Goal: Feedback & Contribution: Contribute content

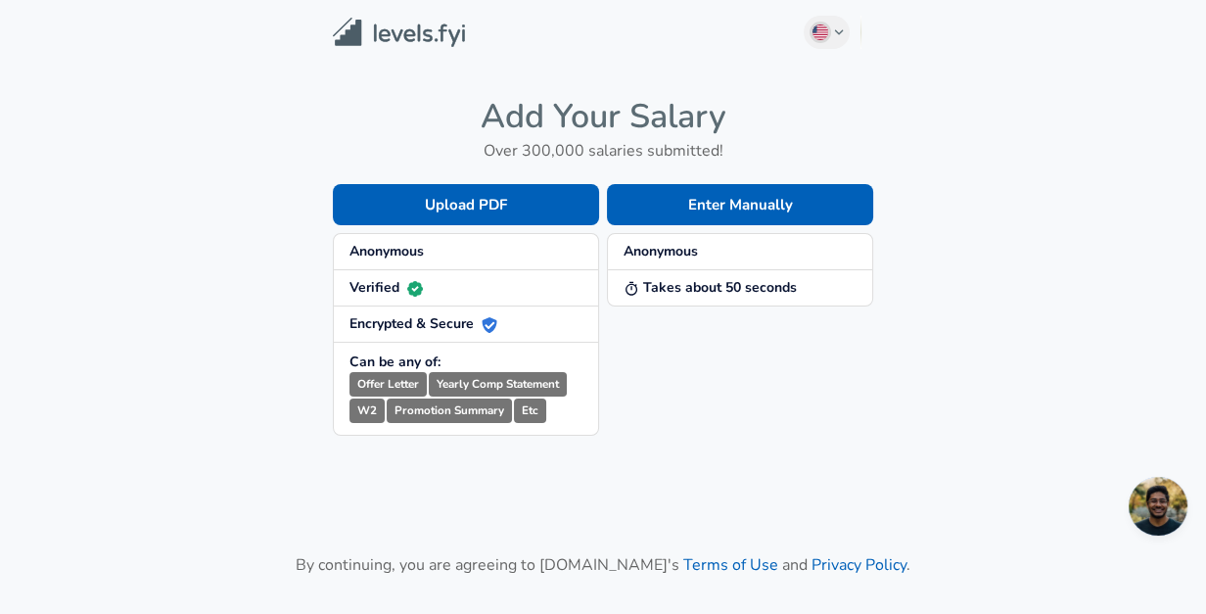
click at [480, 245] on span "Anonymous" at bounding box center [465, 252] width 233 height 20
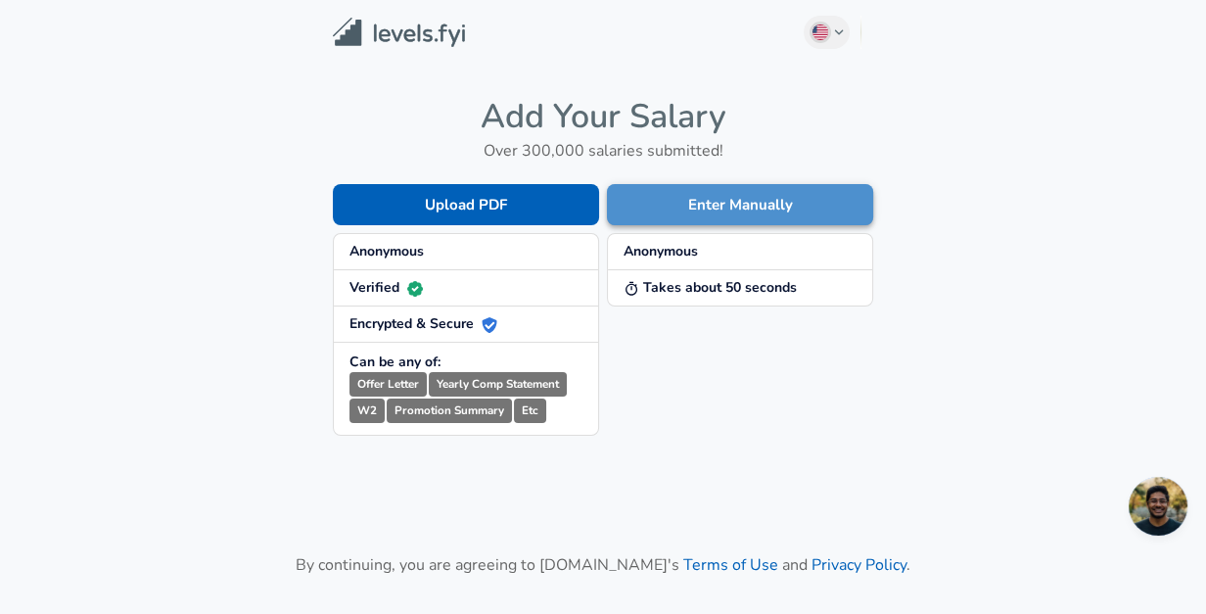
click at [668, 203] on button "Enter Manually" at bounding box center [740, 204] width 266 height 41
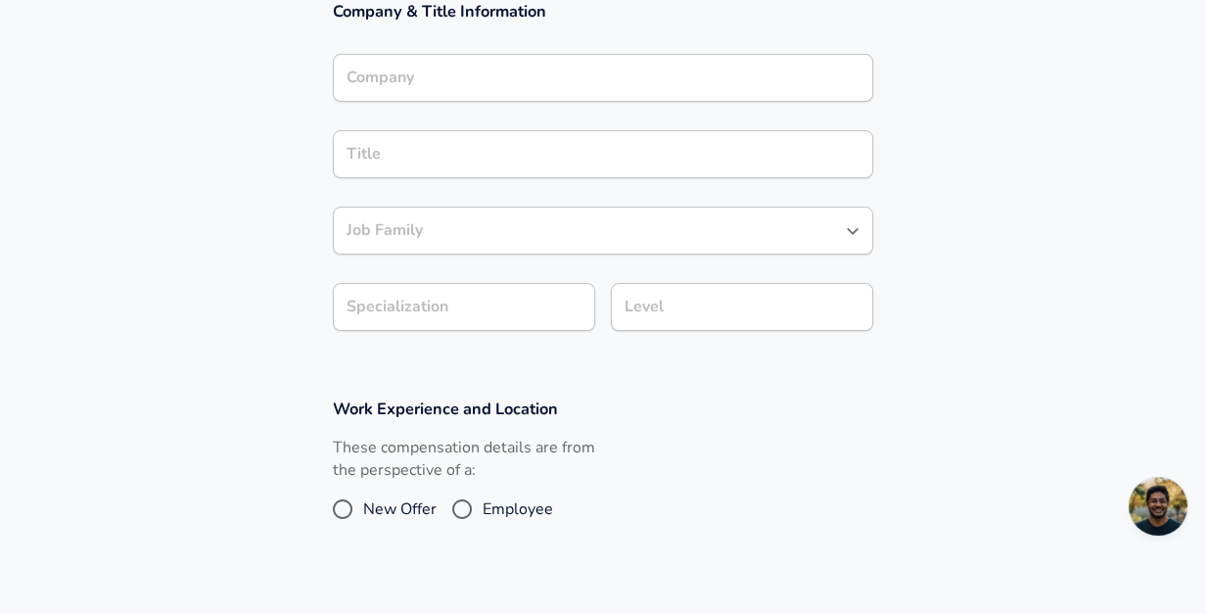
scroll to position [391, 0]
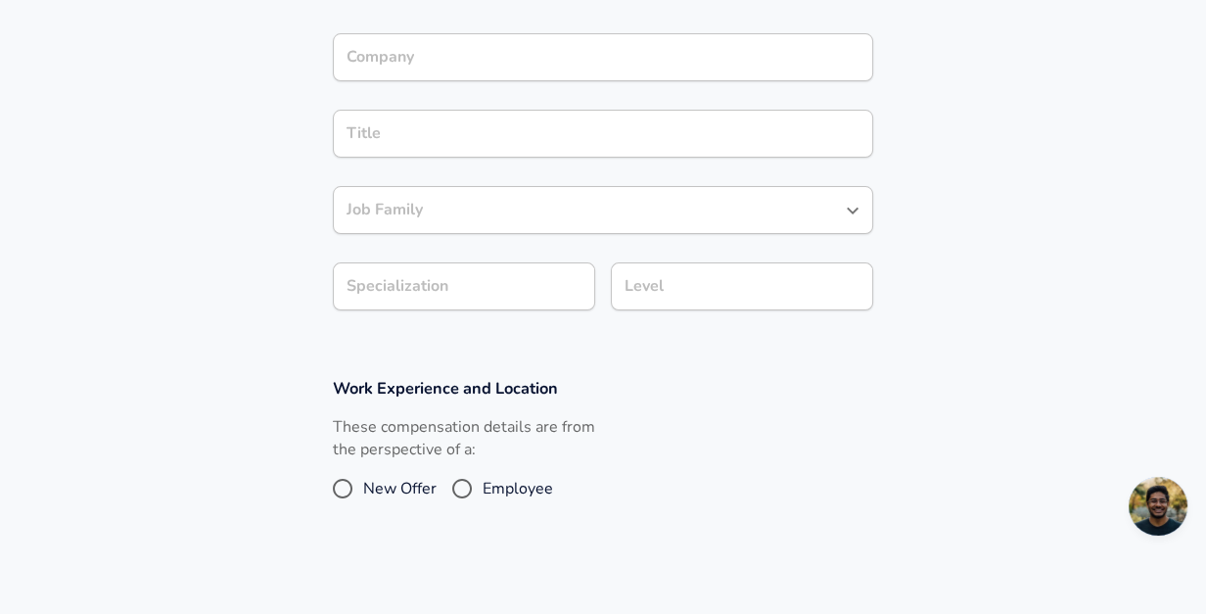
click at [558, 25] on div "Company Company" at bounding box center [603, 56] width 540 height 76
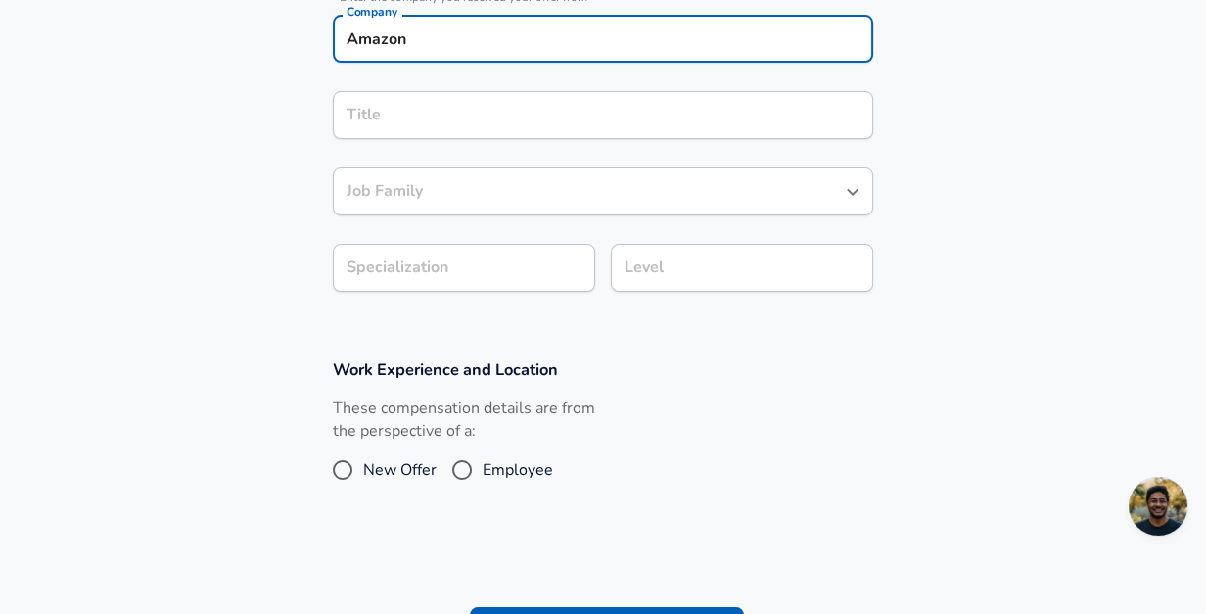
type input "Amazon"
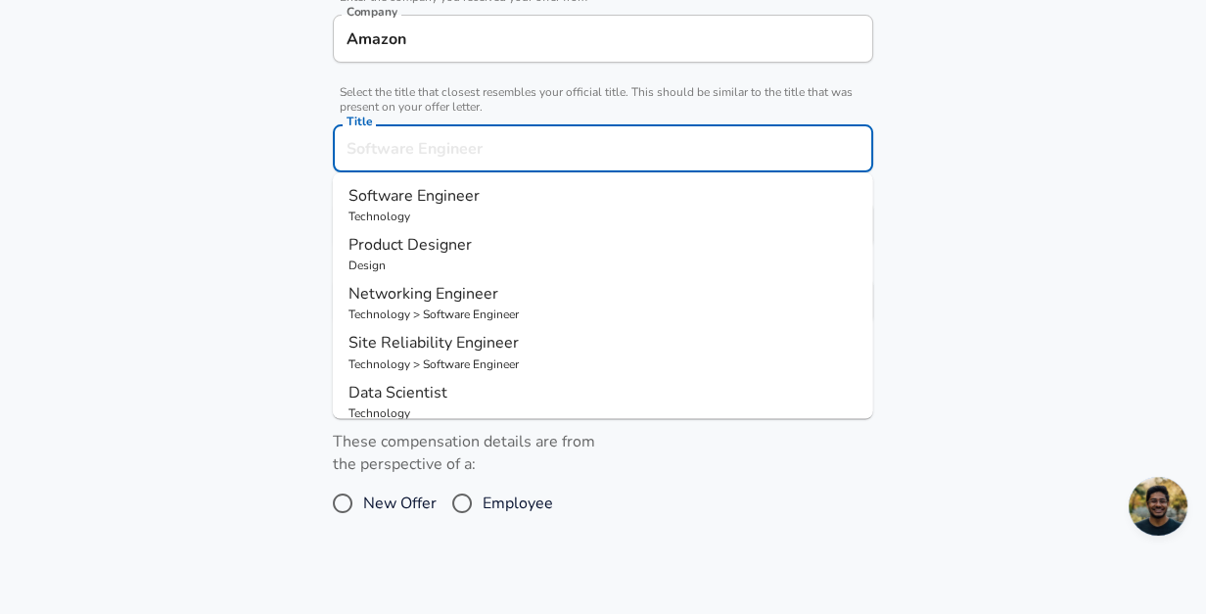
scroll to position [459, 0]
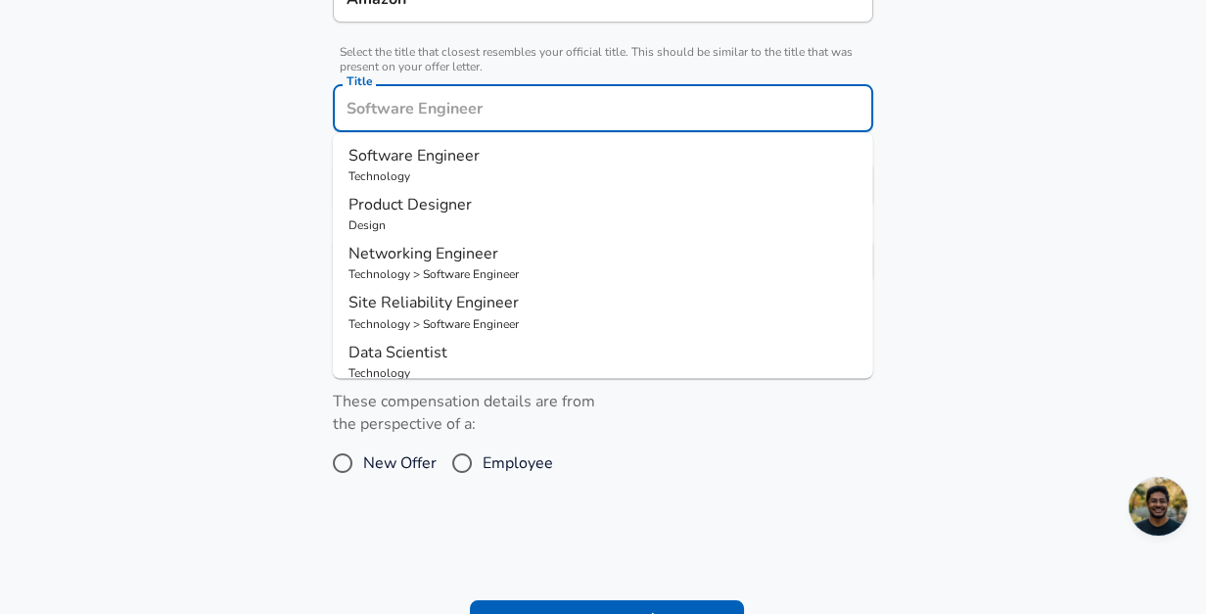
click at [529, 113] on input "Title" at bounding box center [603, 108] width 523 height 30
click at [508, 153] on p "Software Engineer" at bounding box center [602, 155] width 509 height 23
type input "Software Engineer"
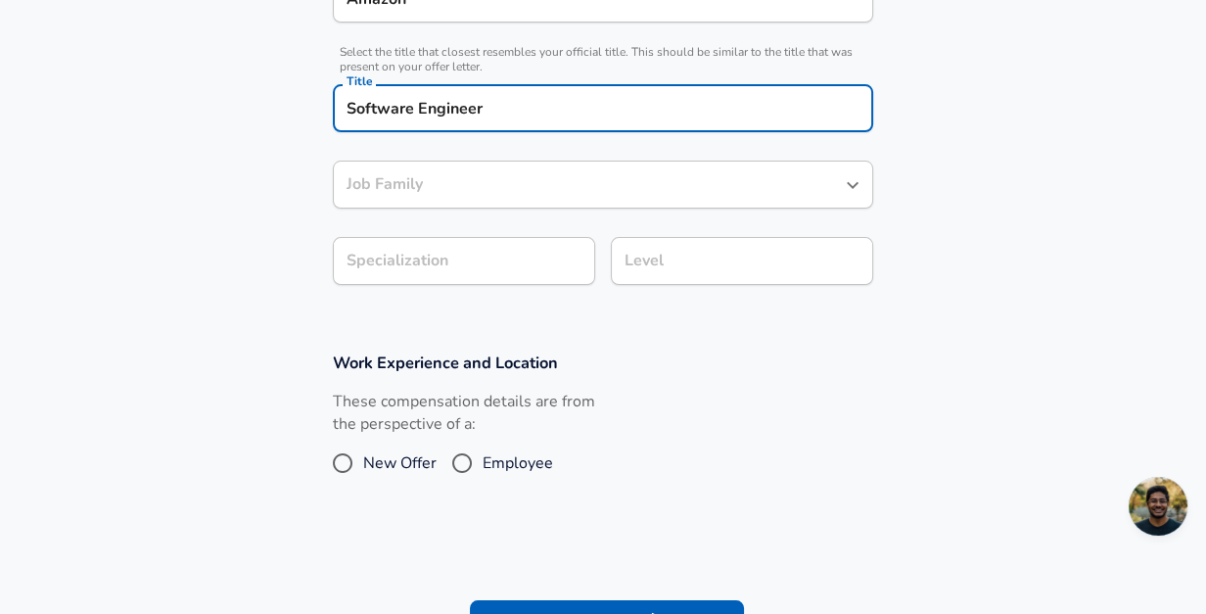
type input "Software Engineer"
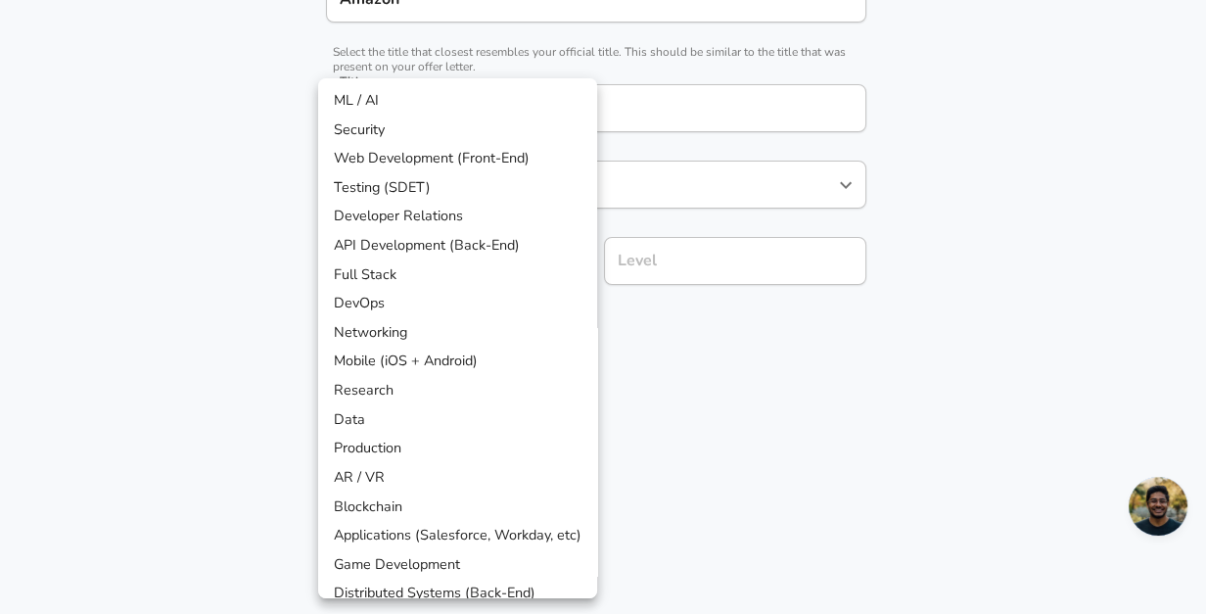
scroll to position [517, 0]
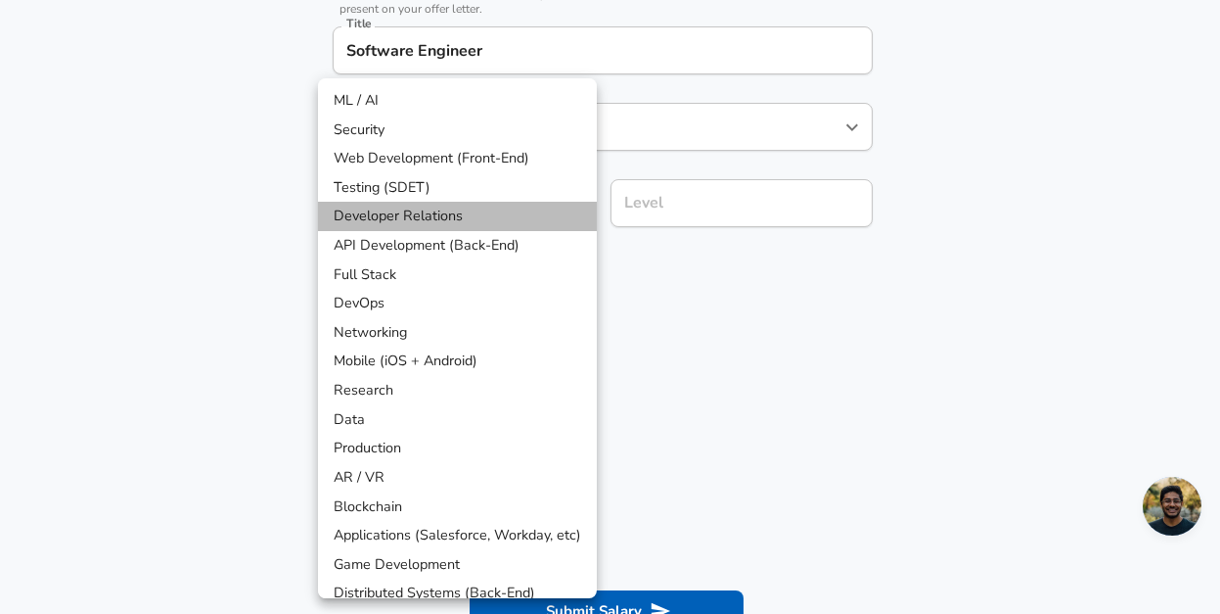
click at [527, 217] on li "Developer Relations" at bounding box center [457, 216] width 279 height 29
type input "Developer Relations"
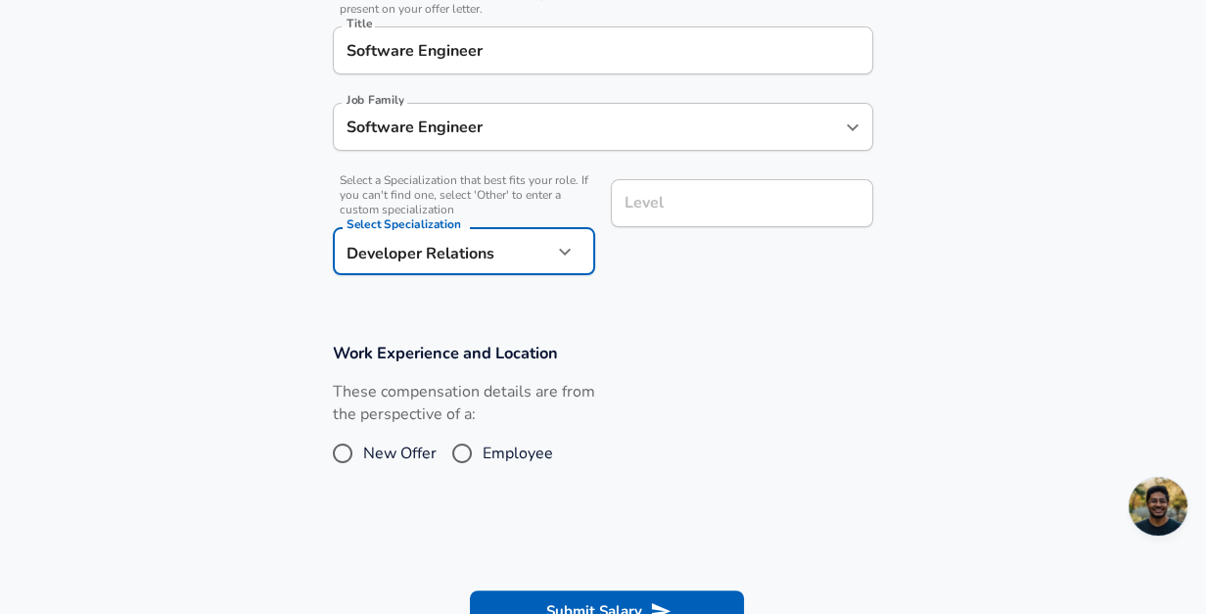
click at [683, 198] on input "Level" at bounding box center [741, 203] width 245 height 30
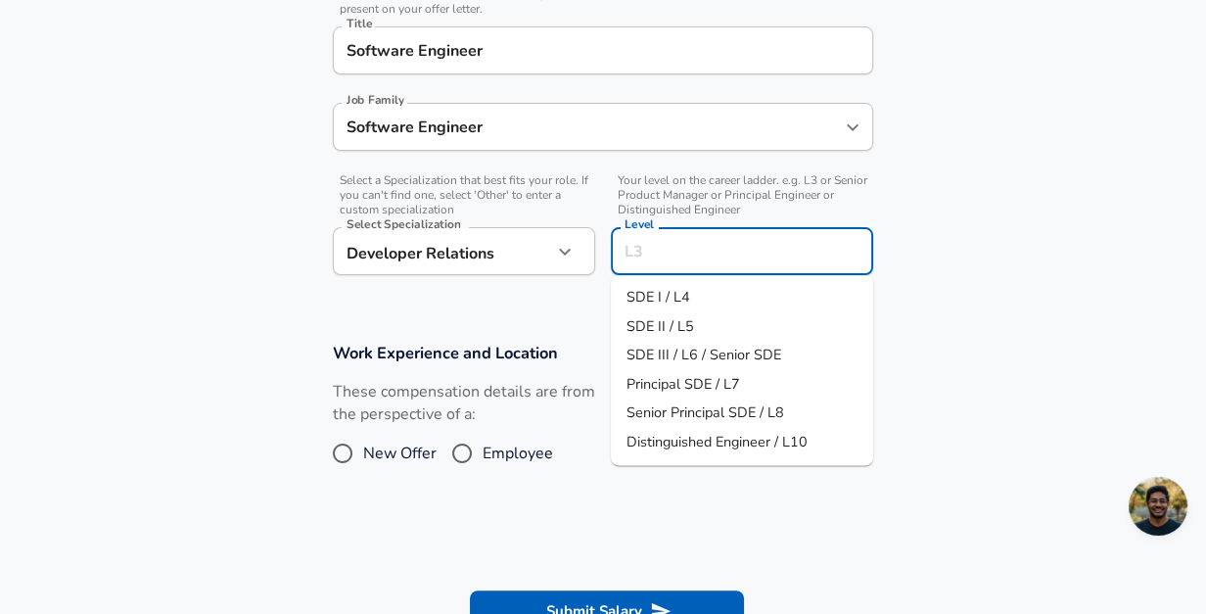
scroll to position [557, 0]
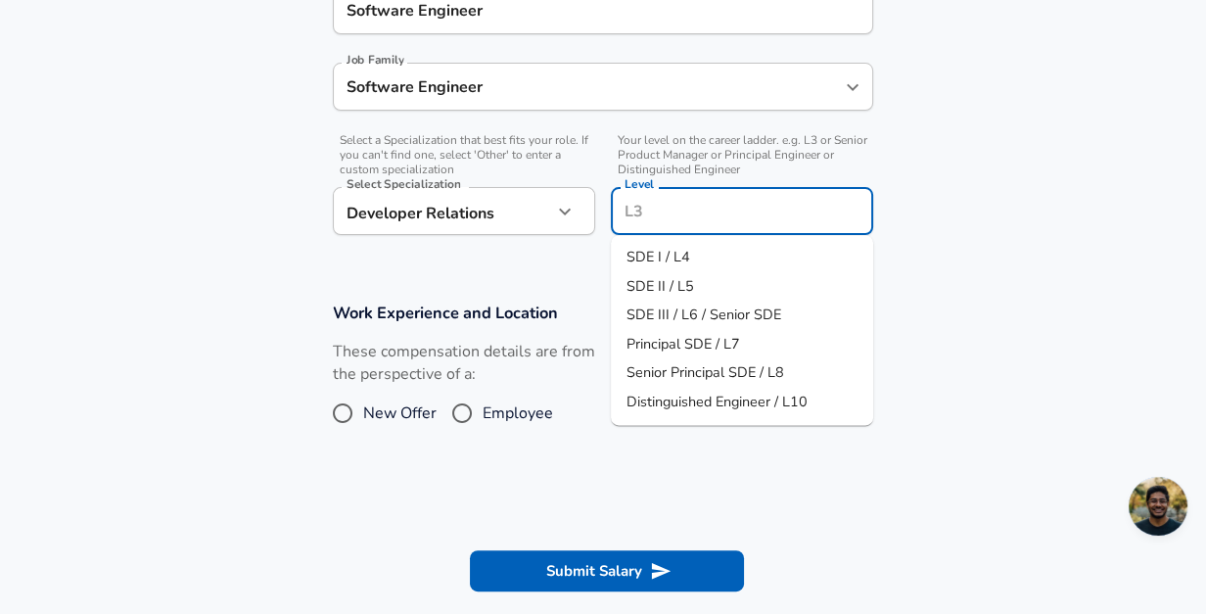
click at [691, 264] on li "SDE I / L4" at bounding box center [742, 257] width 262 height 29
type input "SDE I / L4"
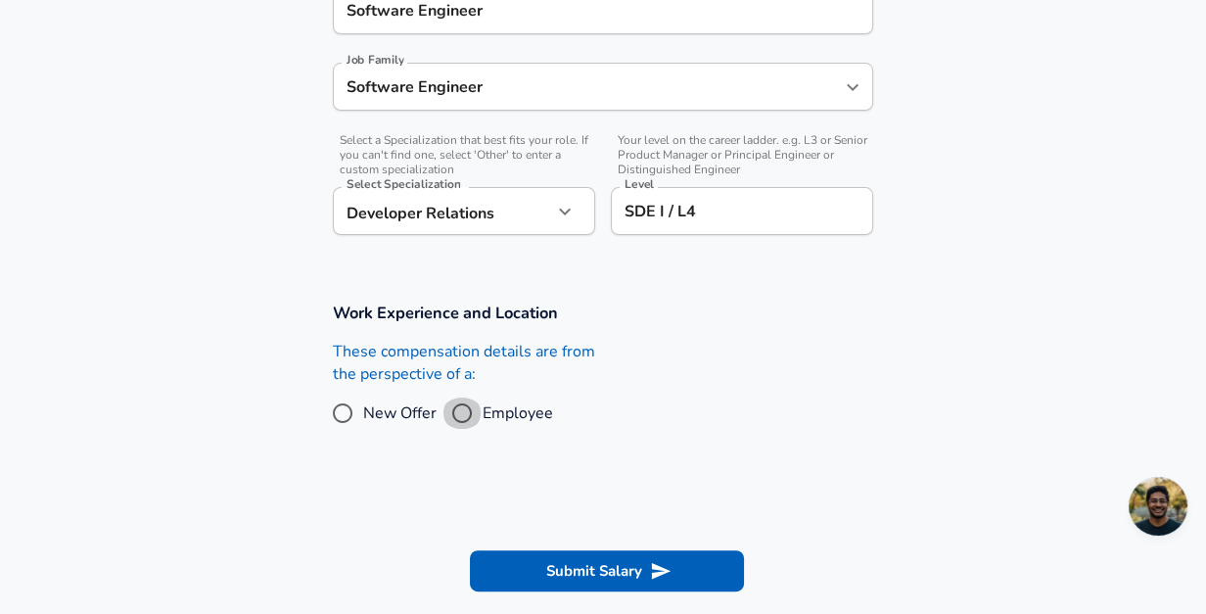
click at [454, 410] on input "Employee" at bounding box center [461, 412] width 41 height 31
radio input "true"
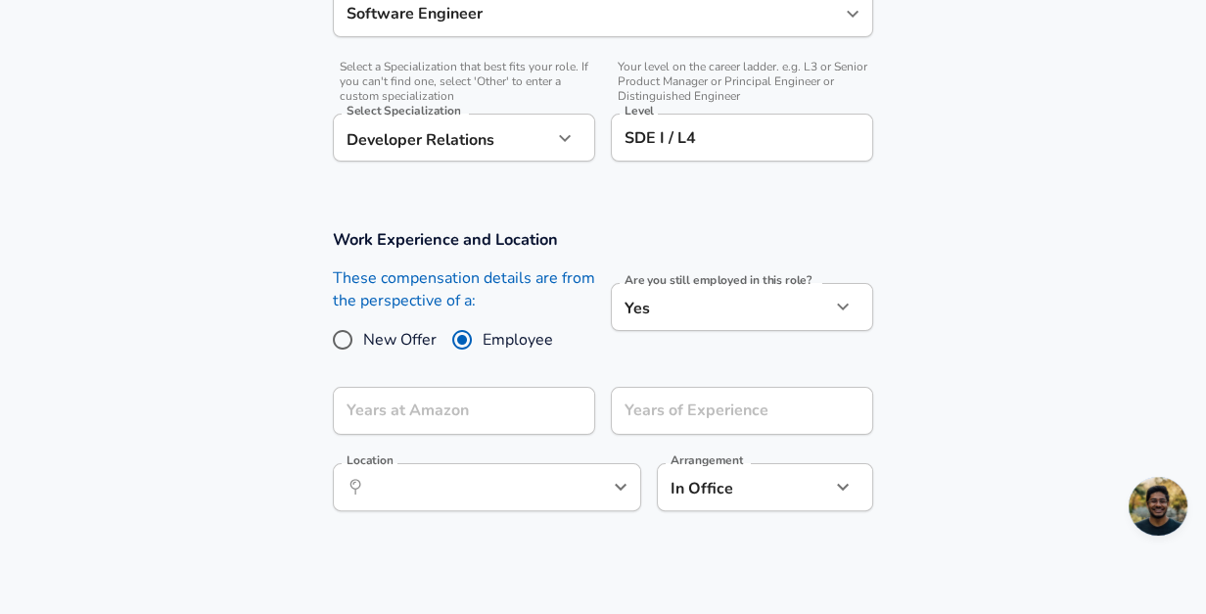
scroll to position [655, 0]
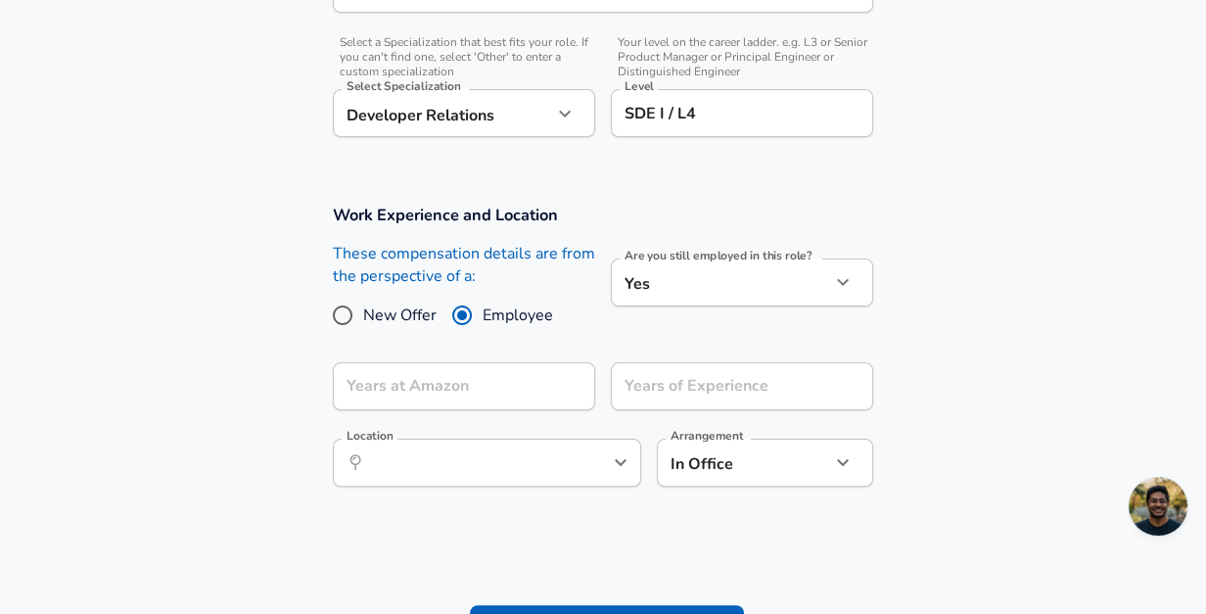
click at [346, 309] on input "New Offer" at bounding box center [342, 314] width 41 height 31
radio input "true"
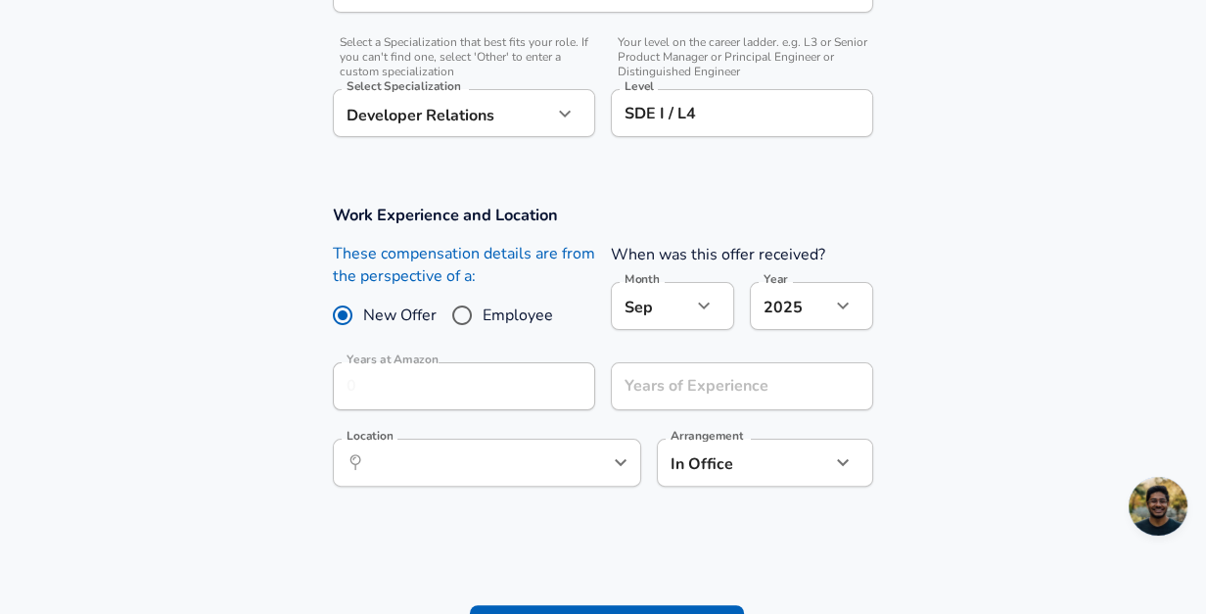
scroll to position [850, 0]
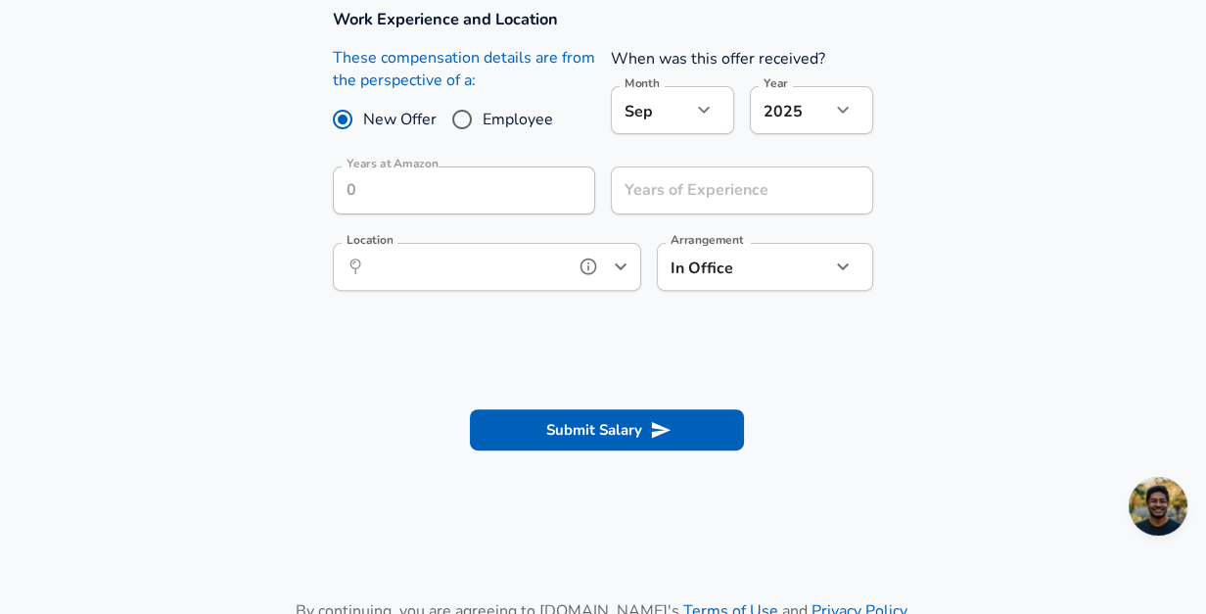
click at [547, 276] on input "Location" at bounding box center [465, 266] width 201 height 30
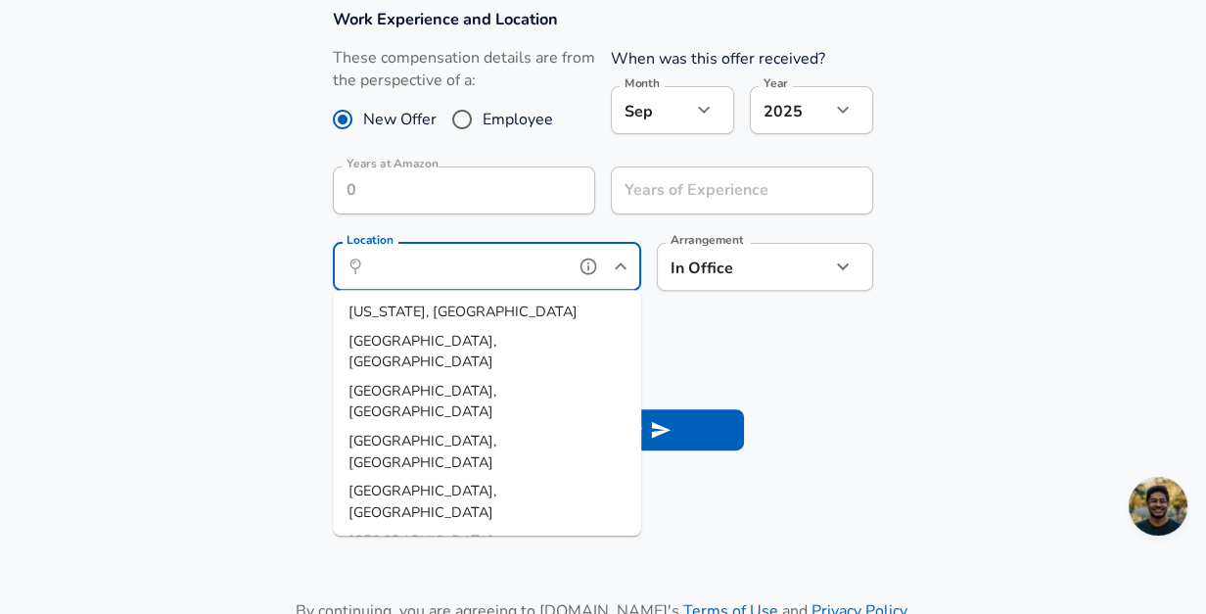
click at [520, 377] on li "[GEOGRAPHIC_DATA], [GEOGRAPHIC_DATA]" at bounding box center [487, 402] width 308 height 50
type input "[GEOGRAPHIC_DATA], [GEOGRAPHIC_DATA]"
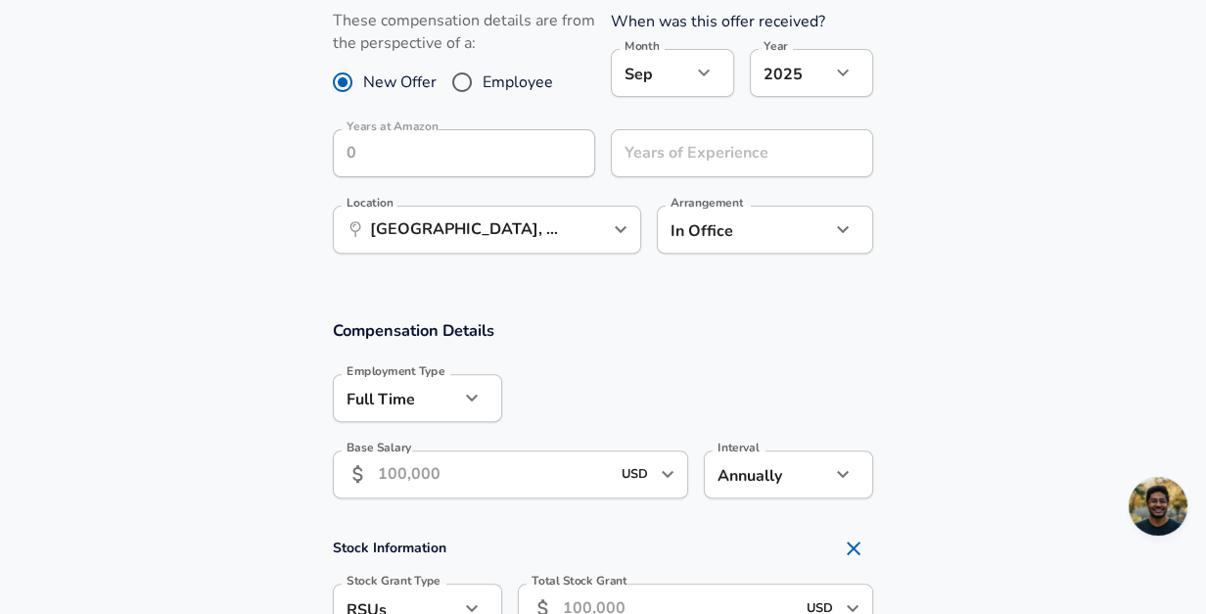
scroll to position [752, 0]
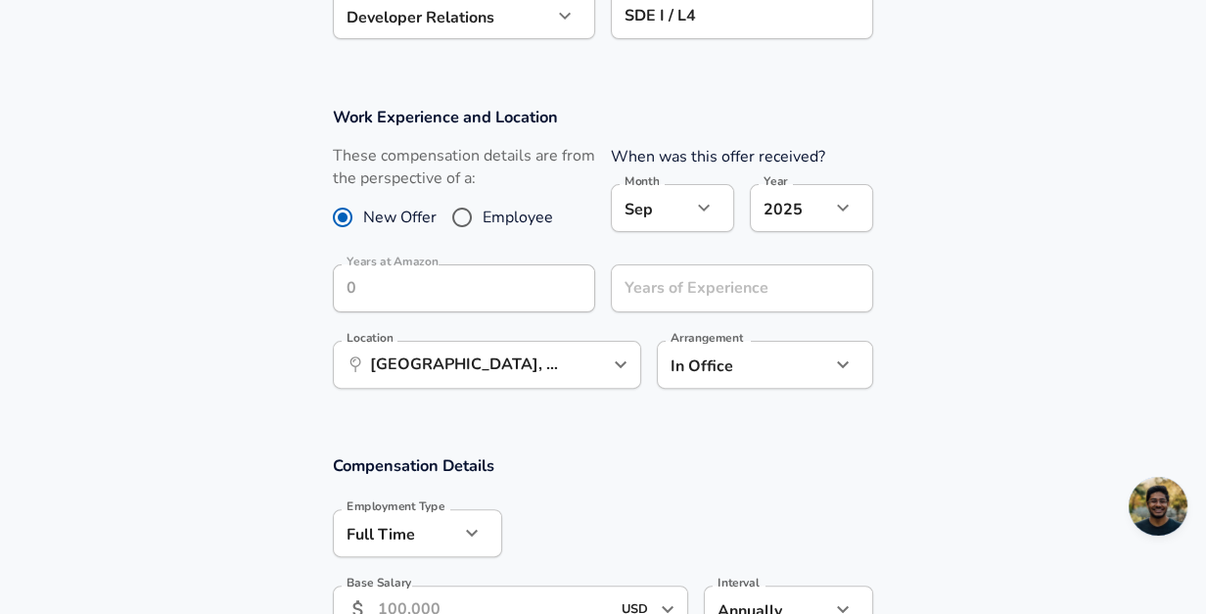
click at [446, 215] on input "Employee" at bounding box center [461, 217] width 41 height 31
radio input "true"
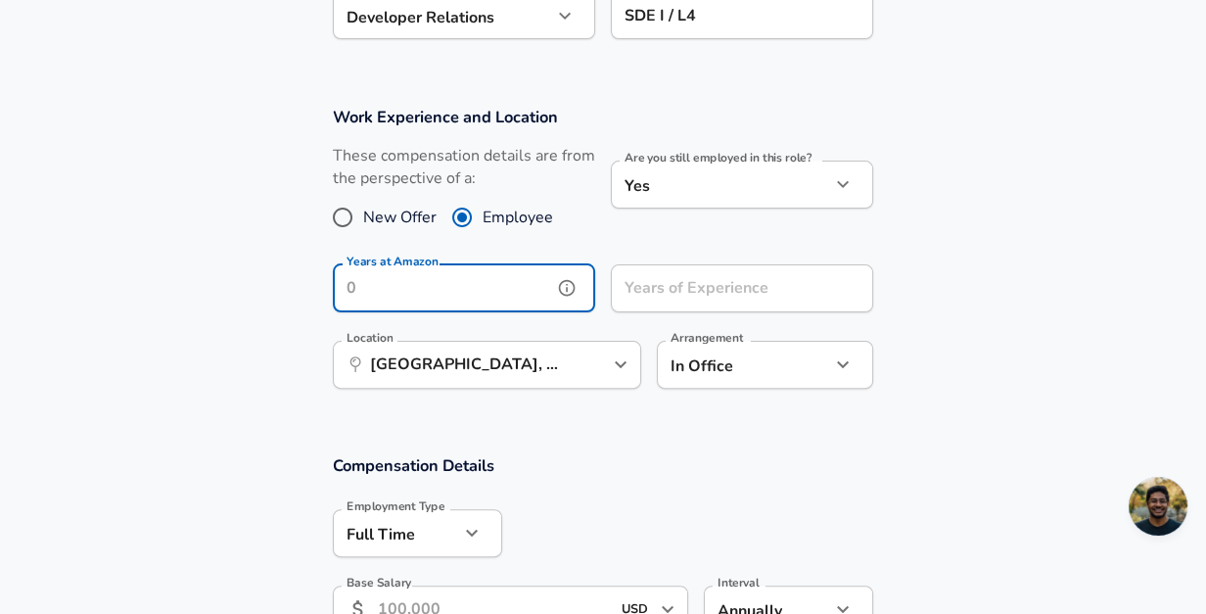
click at [488, 276] on input "Years at Amazon" at bounding box center [442, 288] width 219 height 48
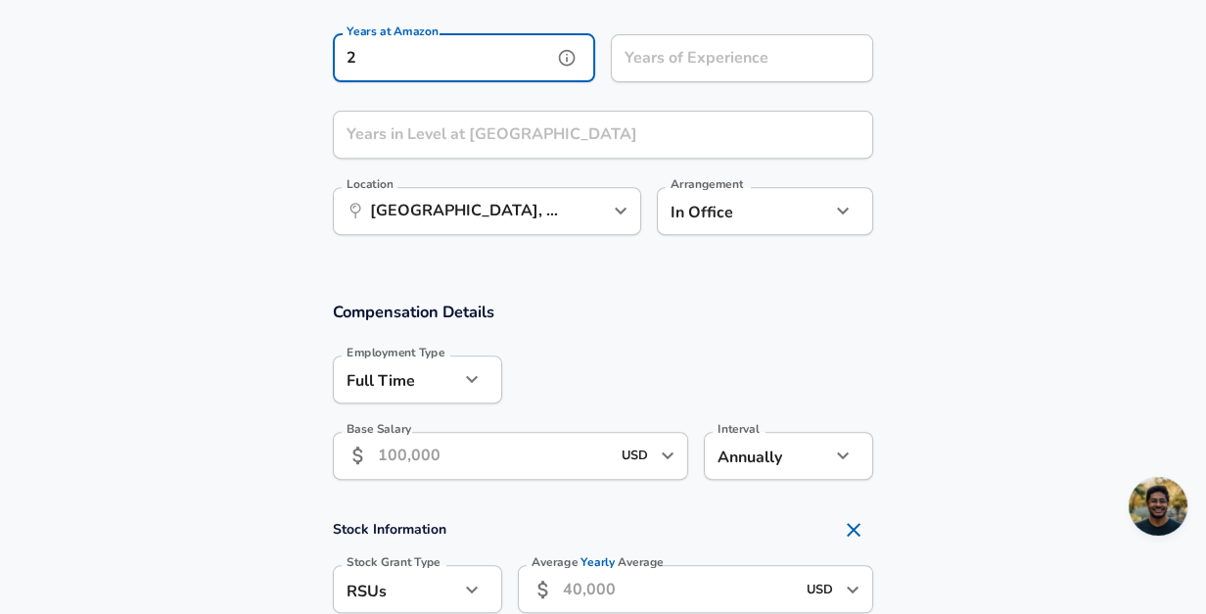
scroll to position [1144, 0]
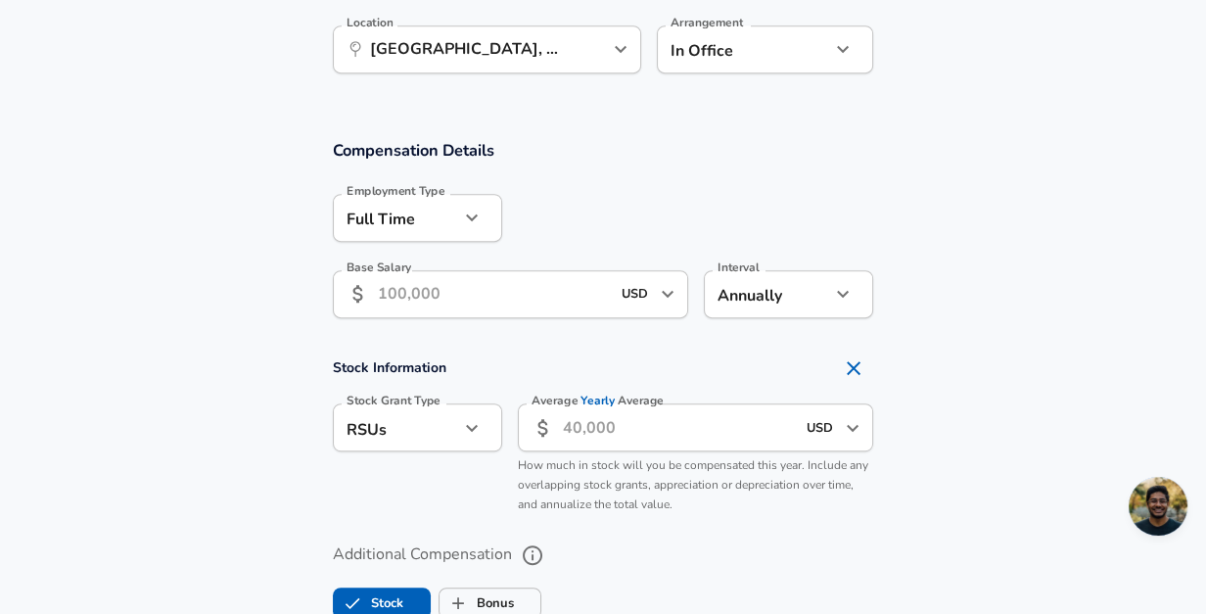
type input "2"
click at [518, 296] on input "Base Salary" at bounding box center [494, 294] width 232 height 48
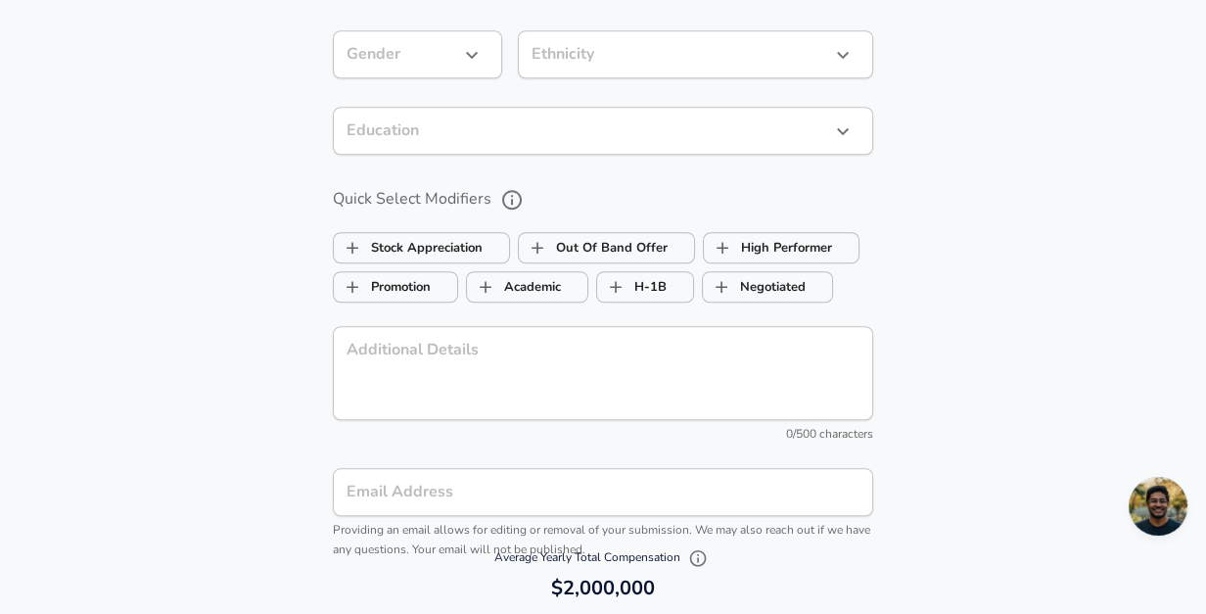
scroll to position [2025, 0]
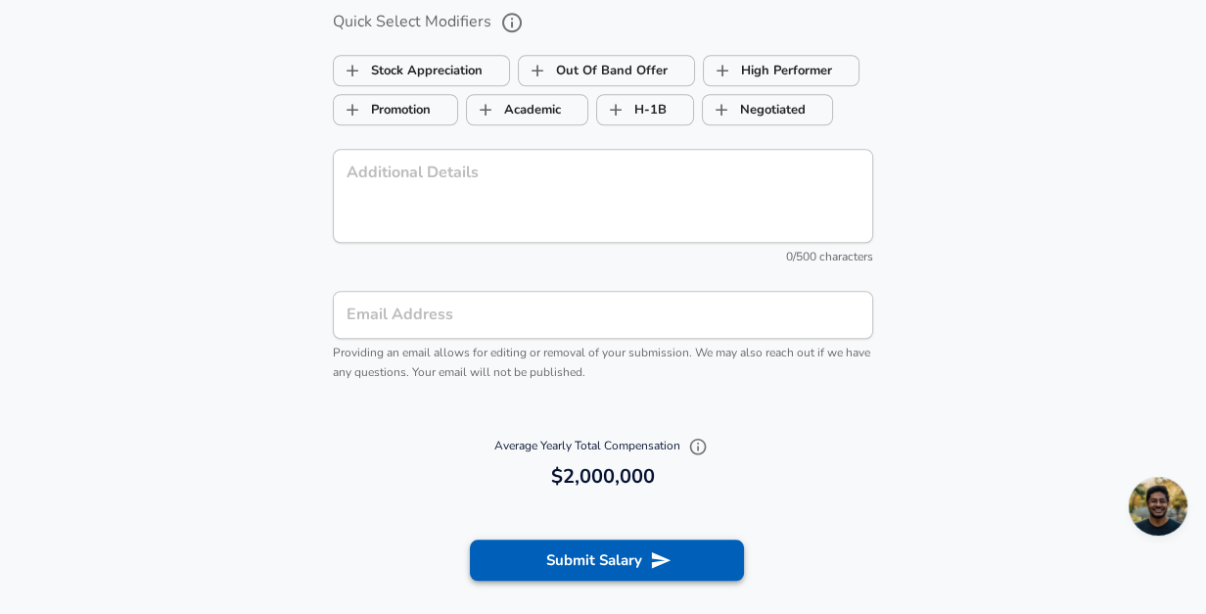
type input "2,000,000"
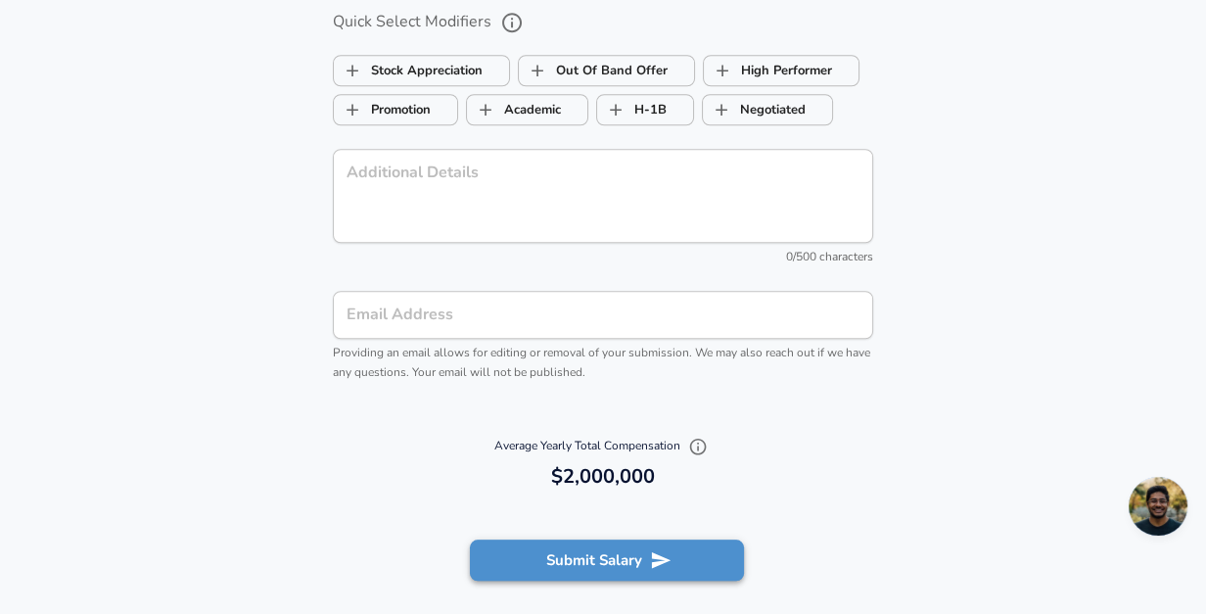
click at [548, 567] on button "Submit Salary" at bounding box center [607, 559] width 274 height 41
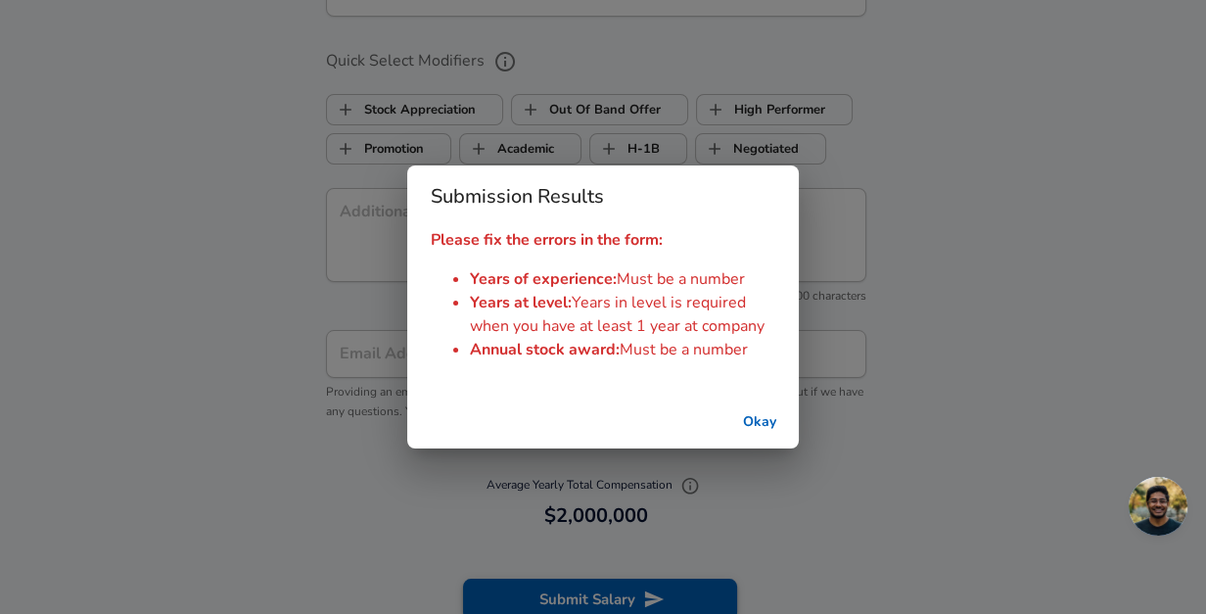
scroll to position [2063, 0]
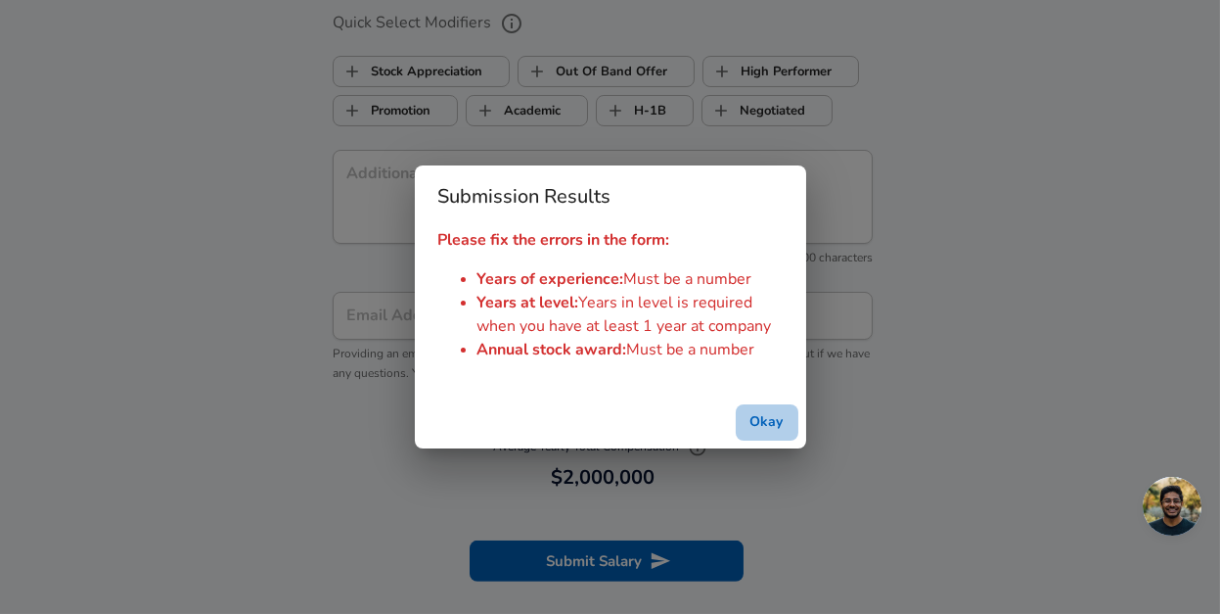
click at [764, 430] on button "Okay" at bounding box center [767, 422] width 63 height 36
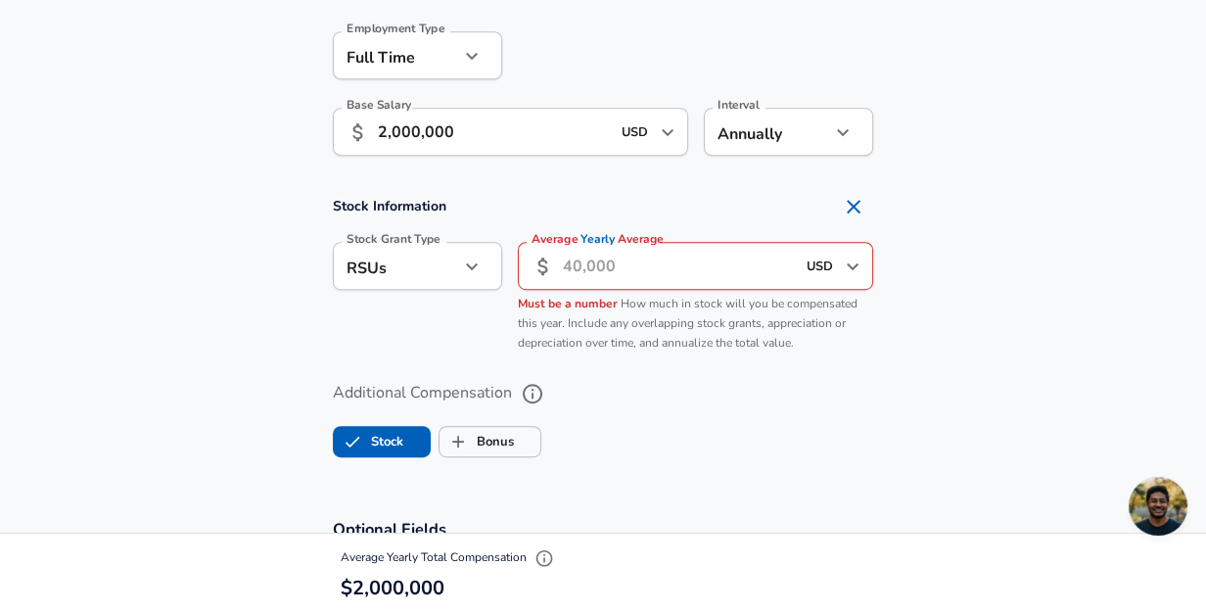
scroll to position [1280, 0]
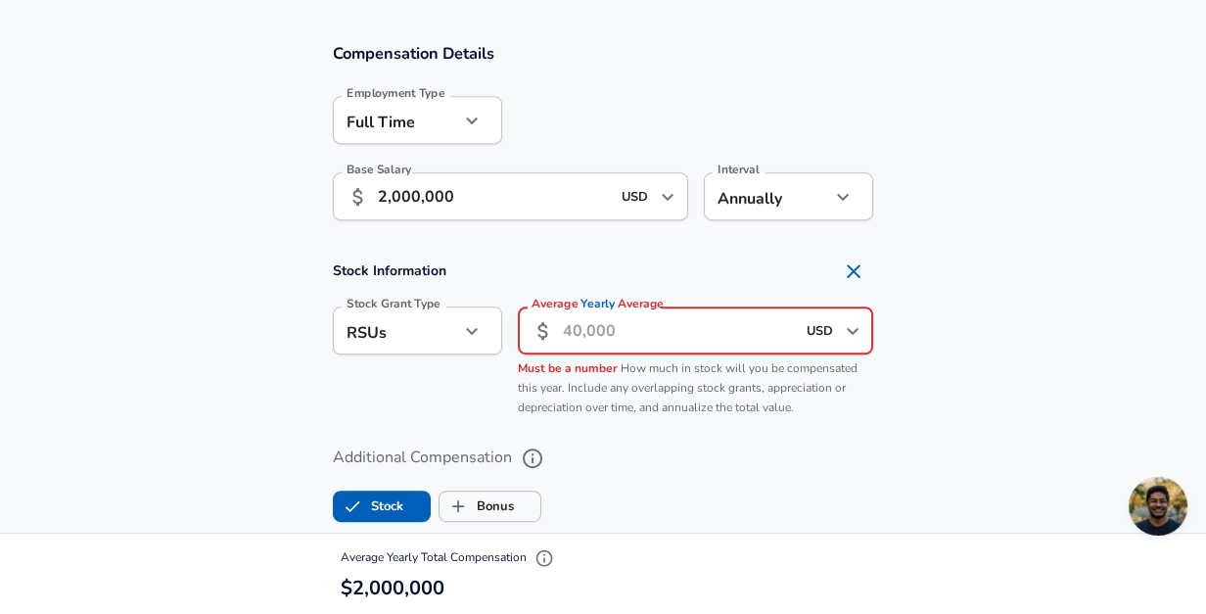
click at [624, 325] on input "Average Yearly Average" at bounding box center [679, 330] width 232 height 48
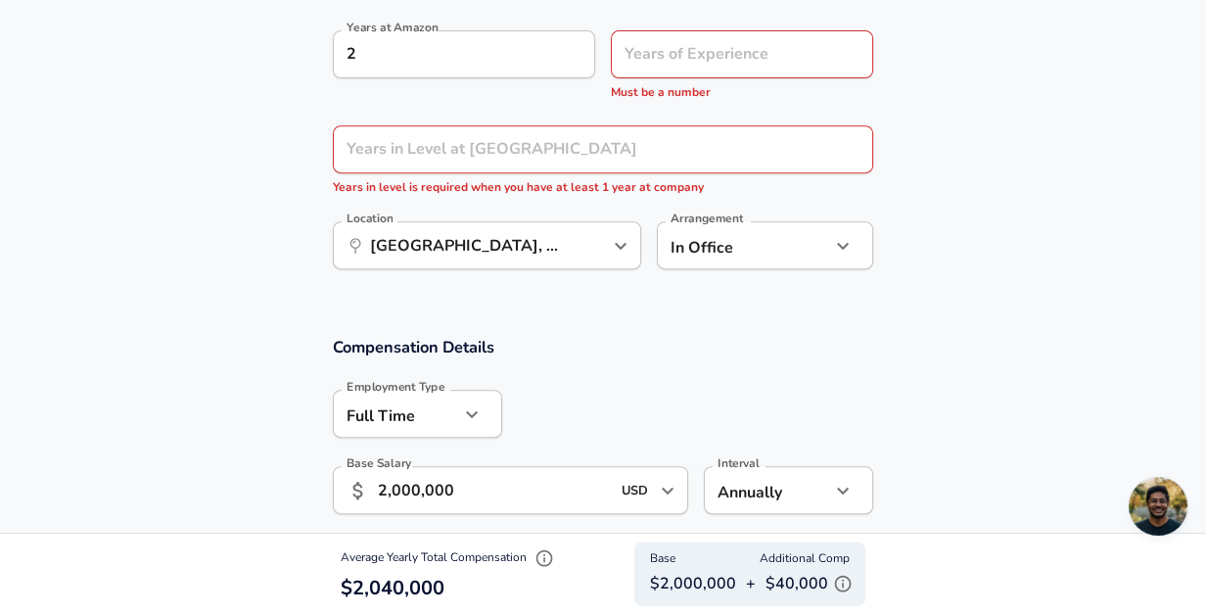
scroll to position [889, 0]
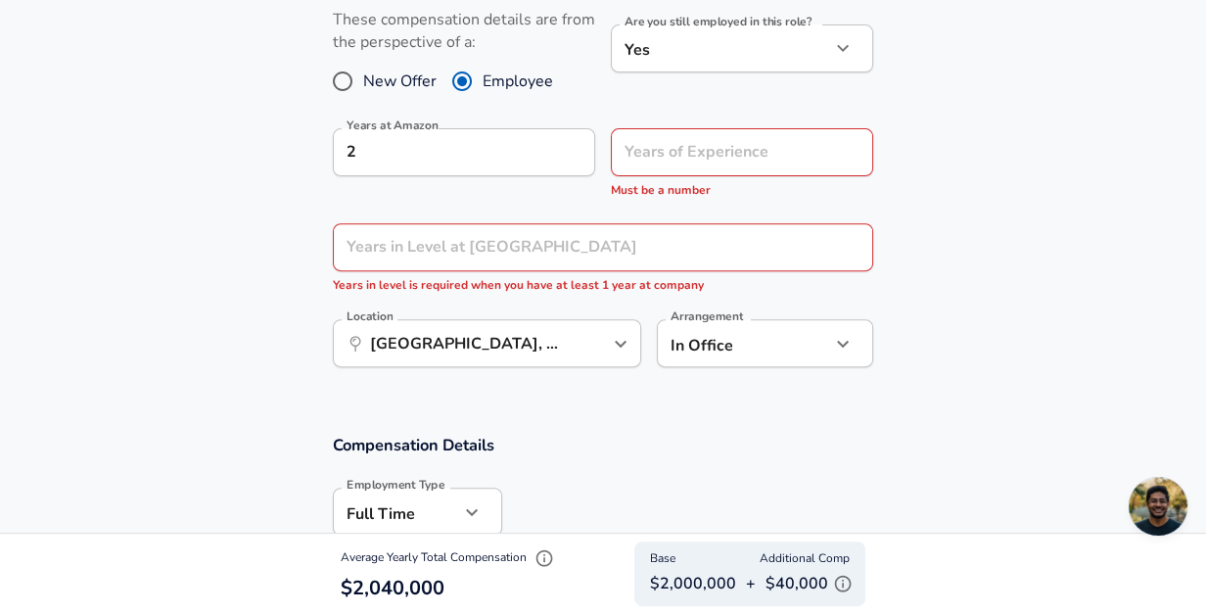
type input "40,000"
click at [548, 257] on input "Years in Level at [GEOGRAPHIC_DATA]" at bounding box center [581, 247] width 497 height 48
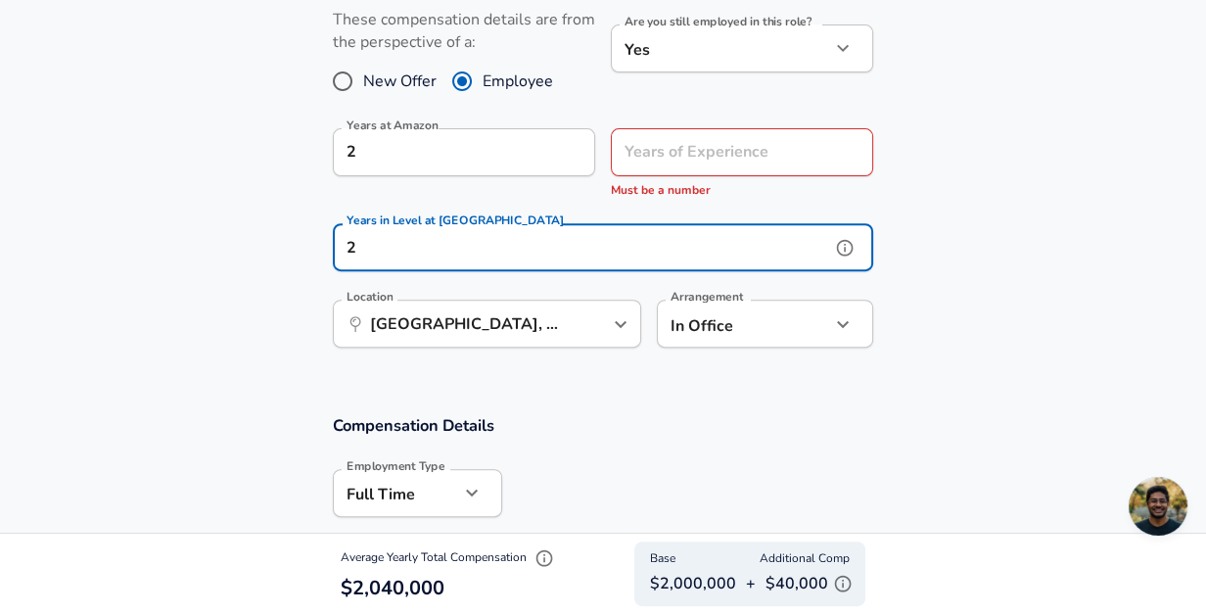
type input "2"
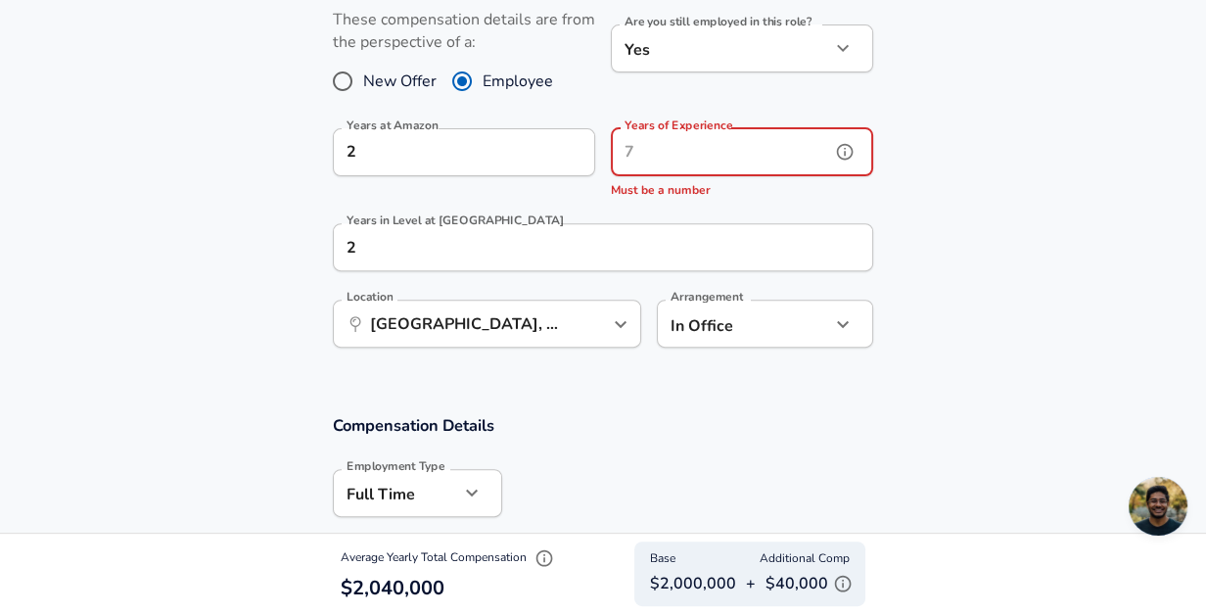
click at [760, 159] on input "Years of Experience" at bounding box center [720, 152] width 219 height 48
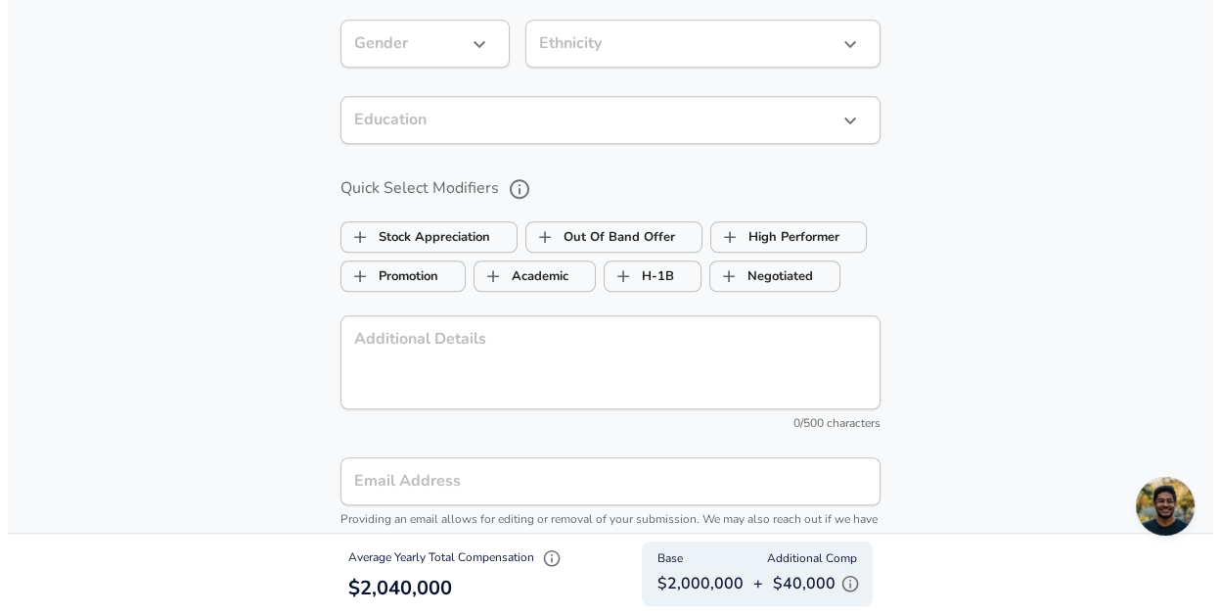
scroll to position [2063, 0]
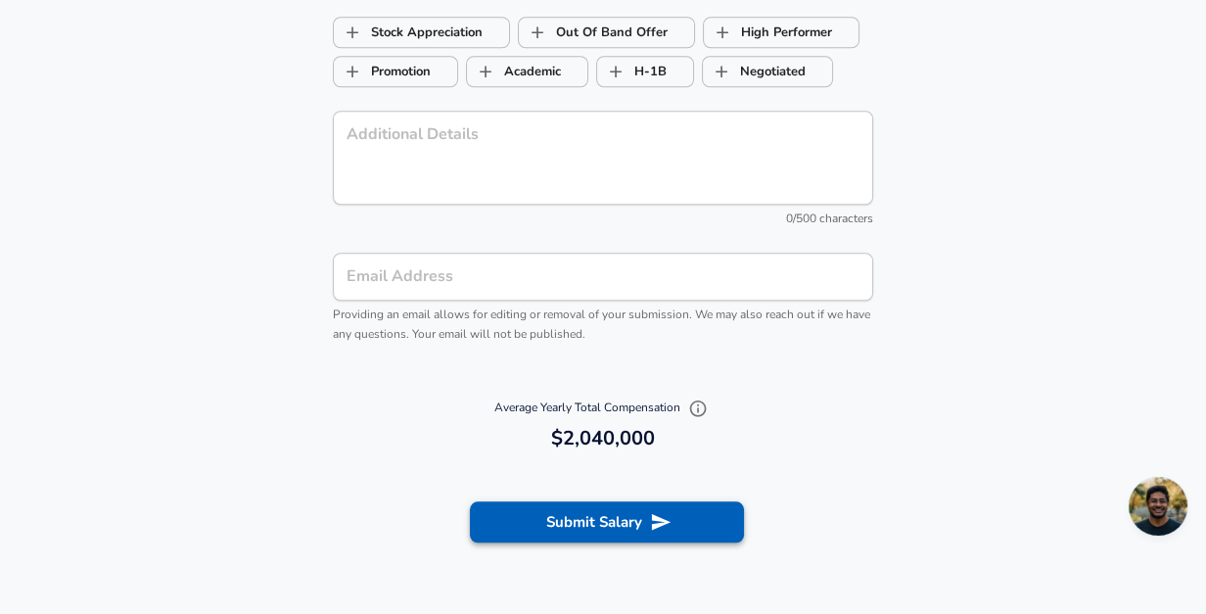
type input "2"
click at [616, 538] on button "Submit Salary" at bounding box center [607, 521] width 274 height 41
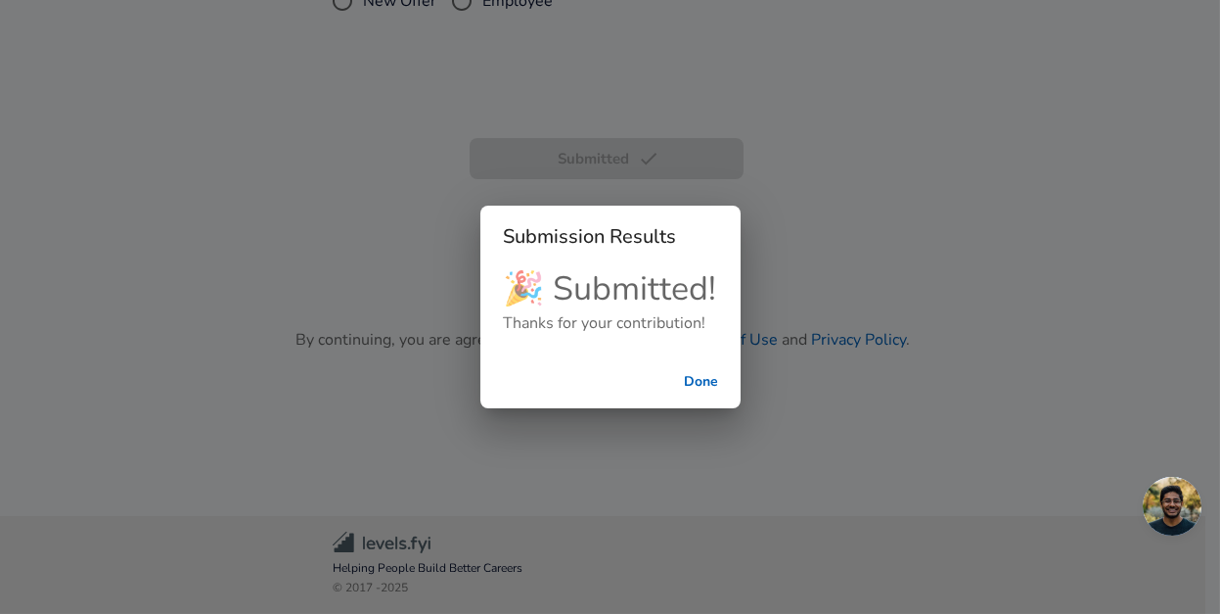
scroll to position [516, 0]
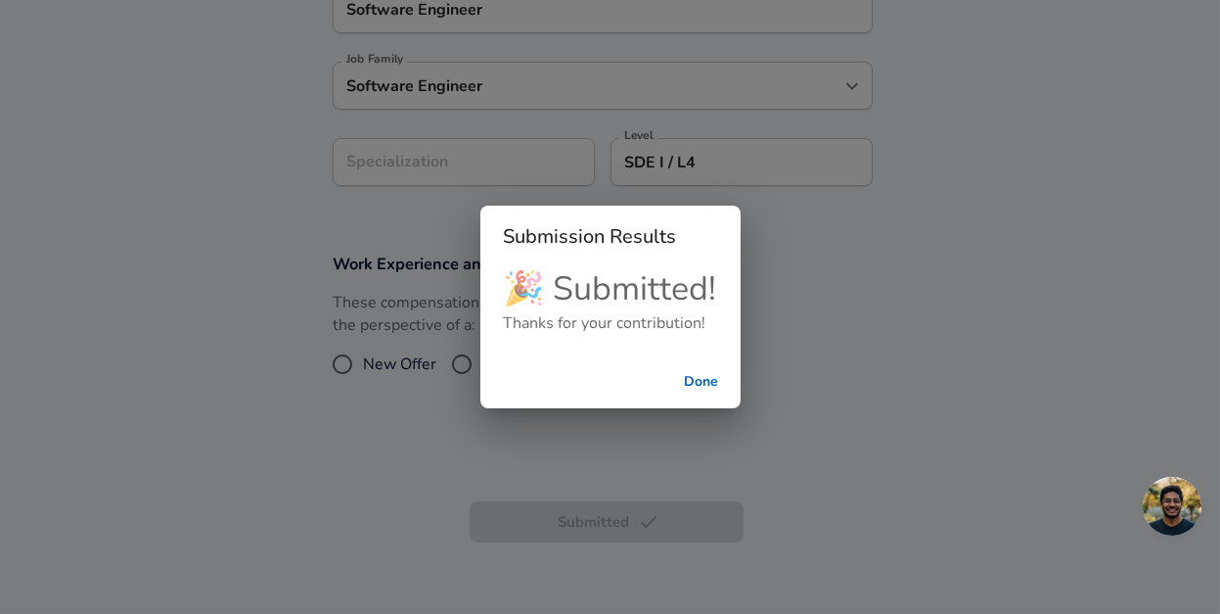
scroll to position [878, 0]
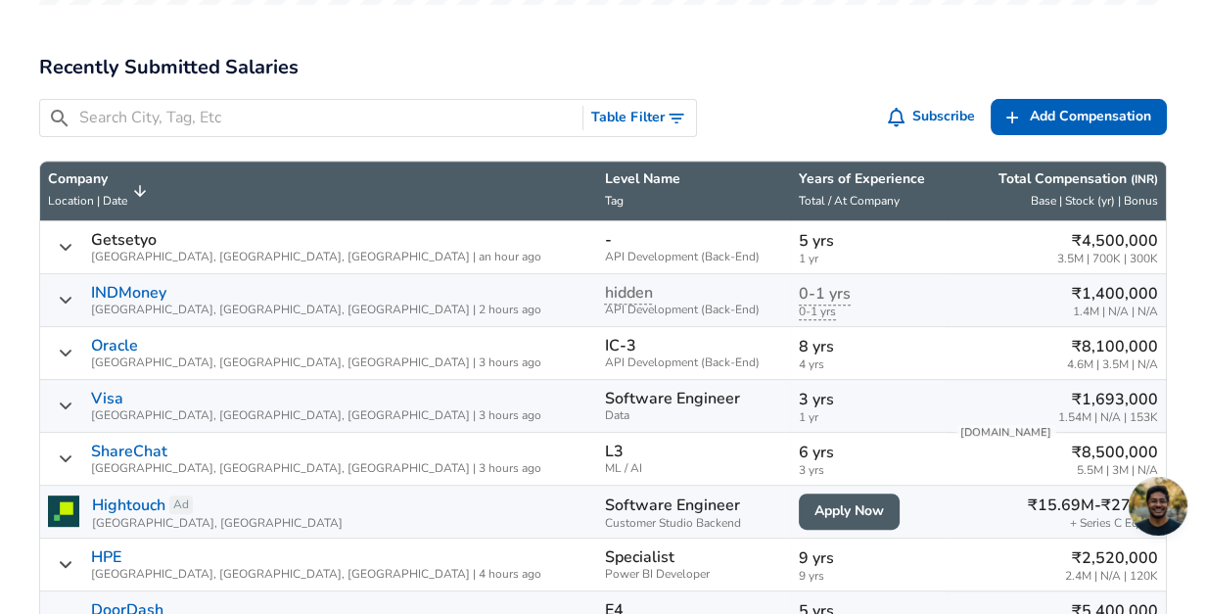
scroll to position [979, 0]
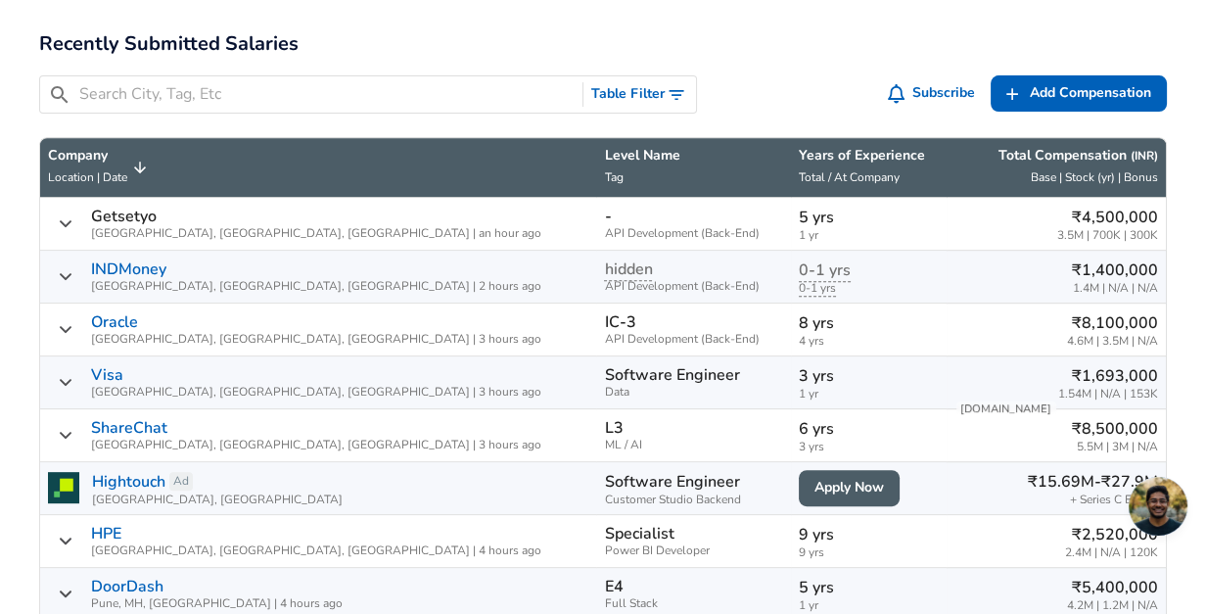
click at [68, 228] on icon "Salary Submissions" at bounding box center [66, 223] width 16 height 16
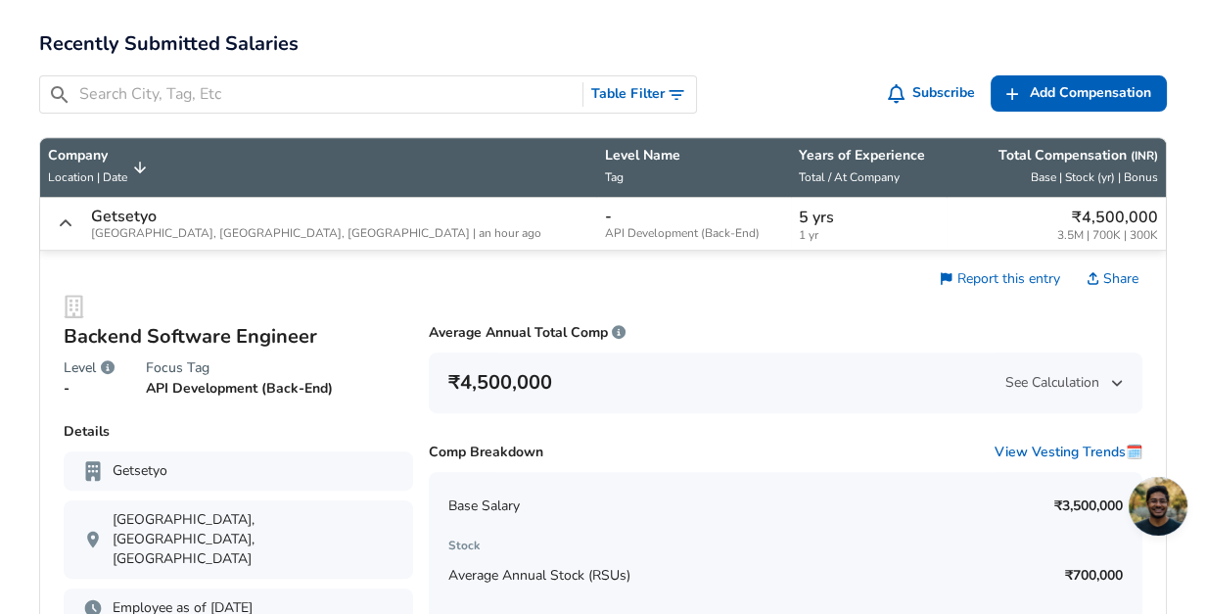
click at [68, 228] on icon "Salary Submissions" at bounding box center [66, 223] width 16 height 16
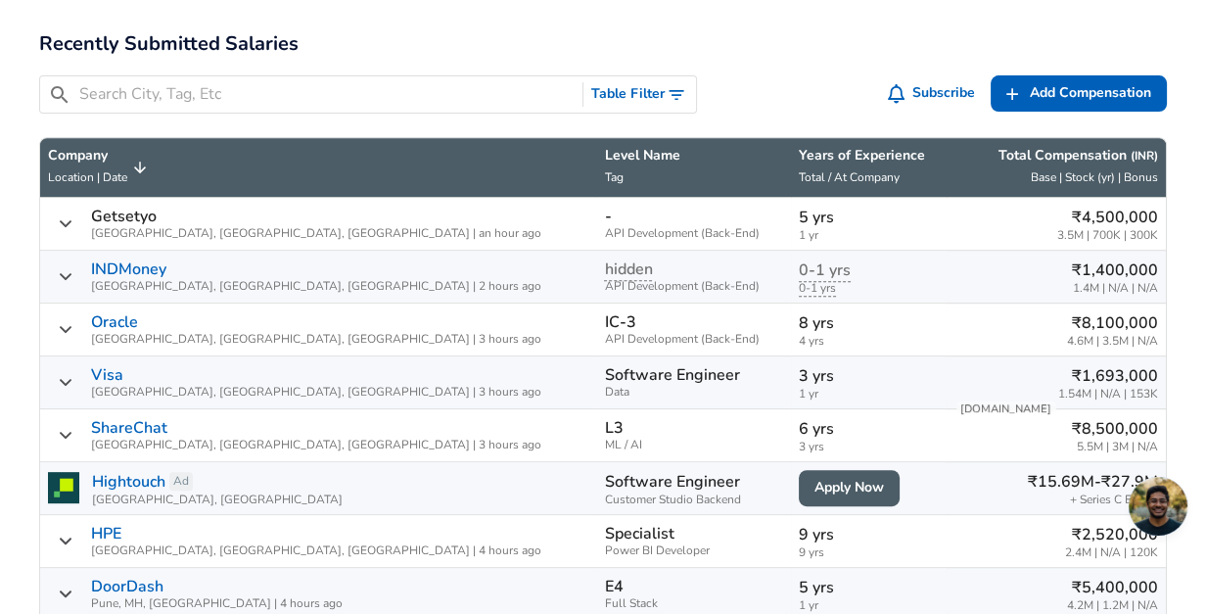
click at [596, 177] on th "Level Name Tag" at bounding box center [693, 168] width 195 height 60
click at [791, 170] on th "Years of Experience Total / At Company" at bounding box center [869, 168] width 156 height 60
click at [984, 172] on icon "Salary Submissions" at bounding box center [986, 168] width 18 height 18
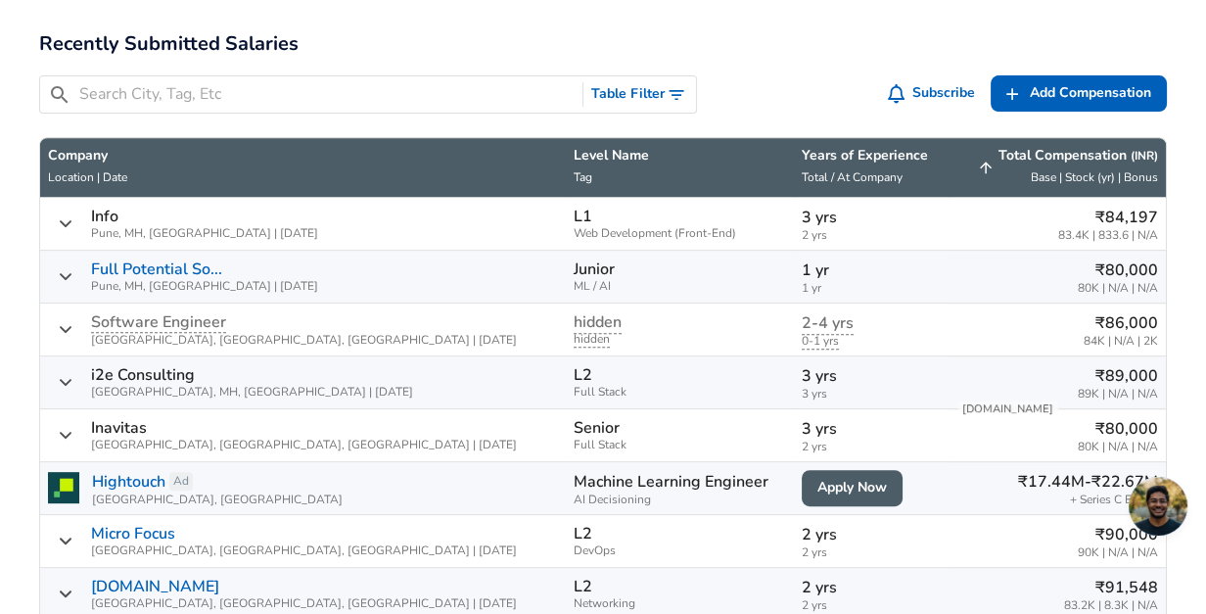
click at [984, 172] on icon "Salary Submissions" at bounding box center [986, 168] width 18 height 18
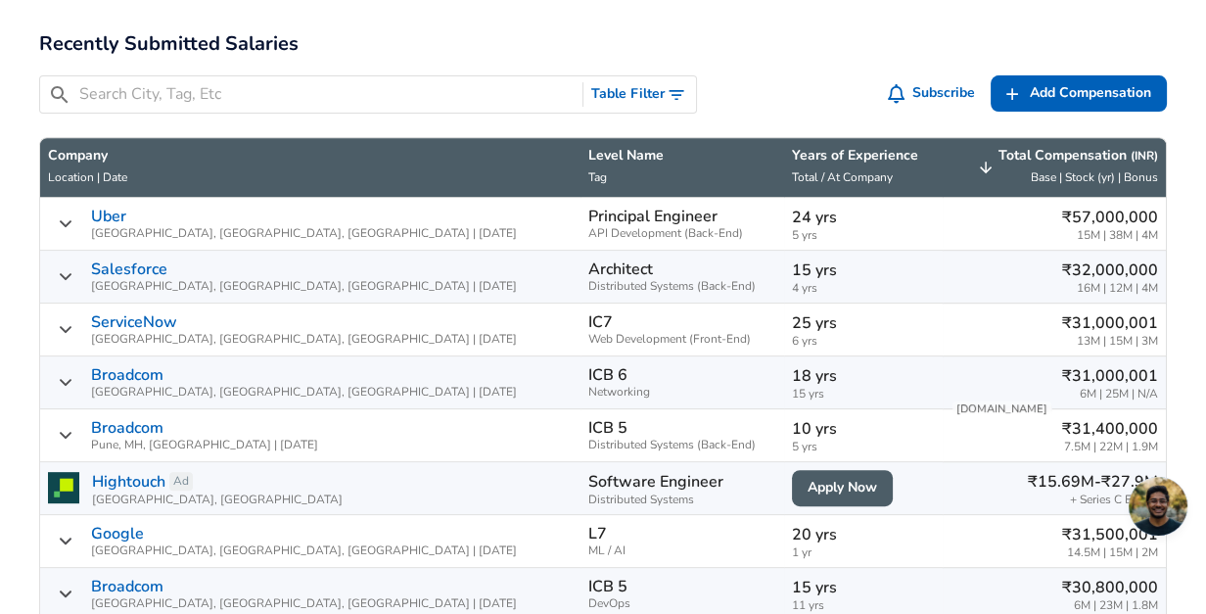
click at [984, 172] on icon "Salary Submissions" at bounding box center [986, 168] width 18 height 18
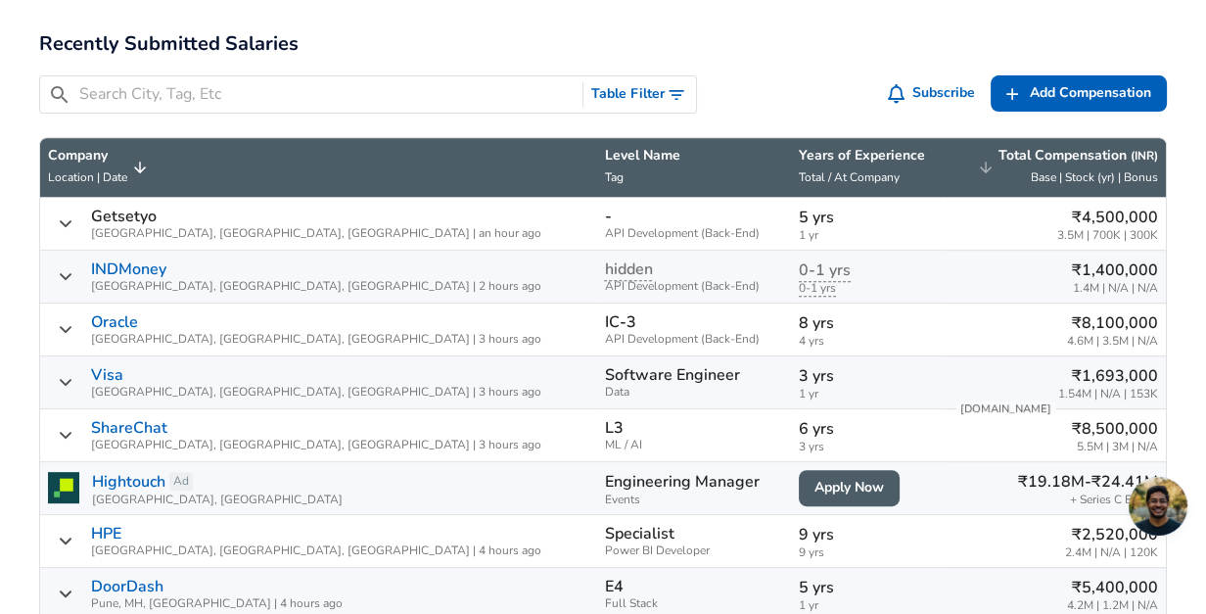
click at [984, 172] on icon "Salary Submissions" at bounding box center [986, 168] width 18 height 18
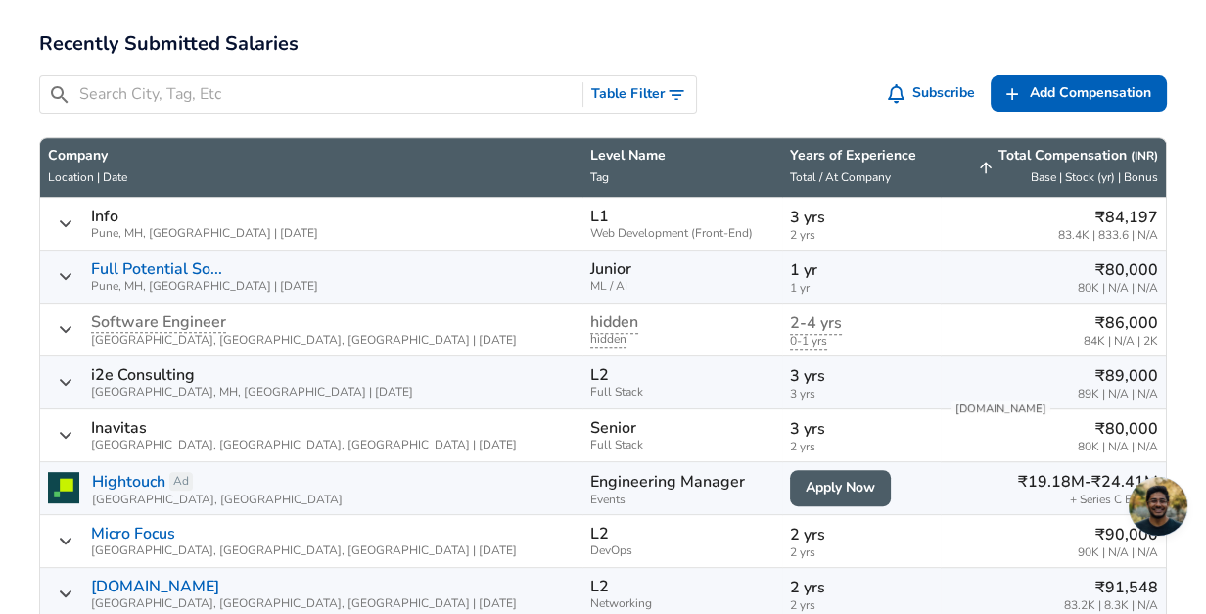
click at [984, 172] on icon "Salary Submissions" at bounding box center [986, 168] width 18 height 18
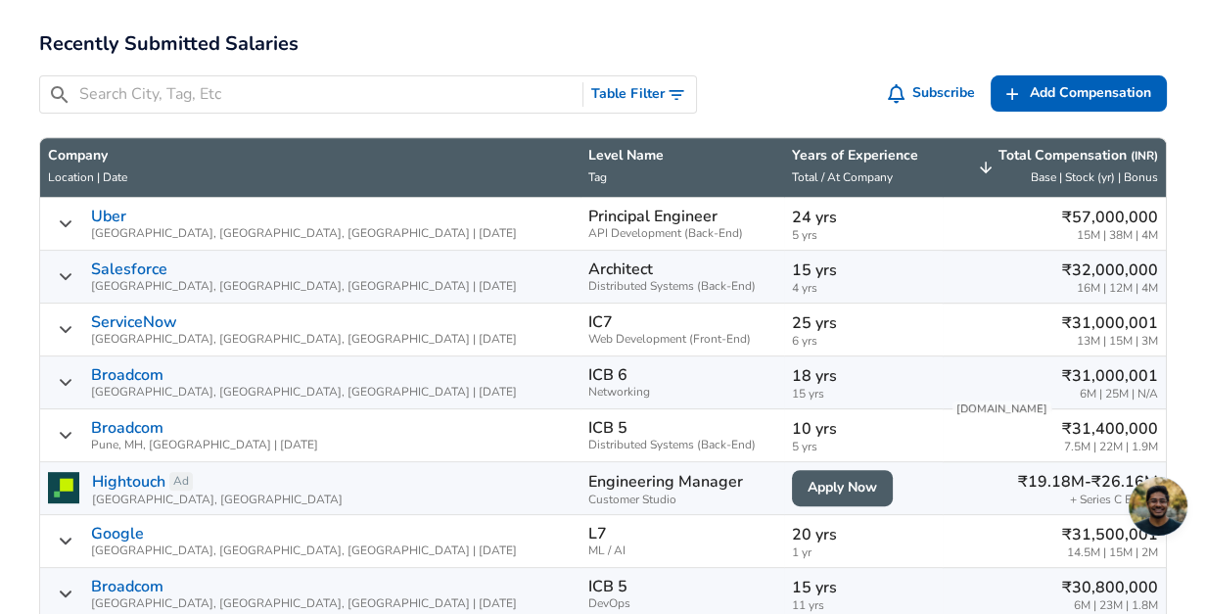
click at [632, 81] on button "Table Filter" at bounding box center [639, 94] width 113 height 36
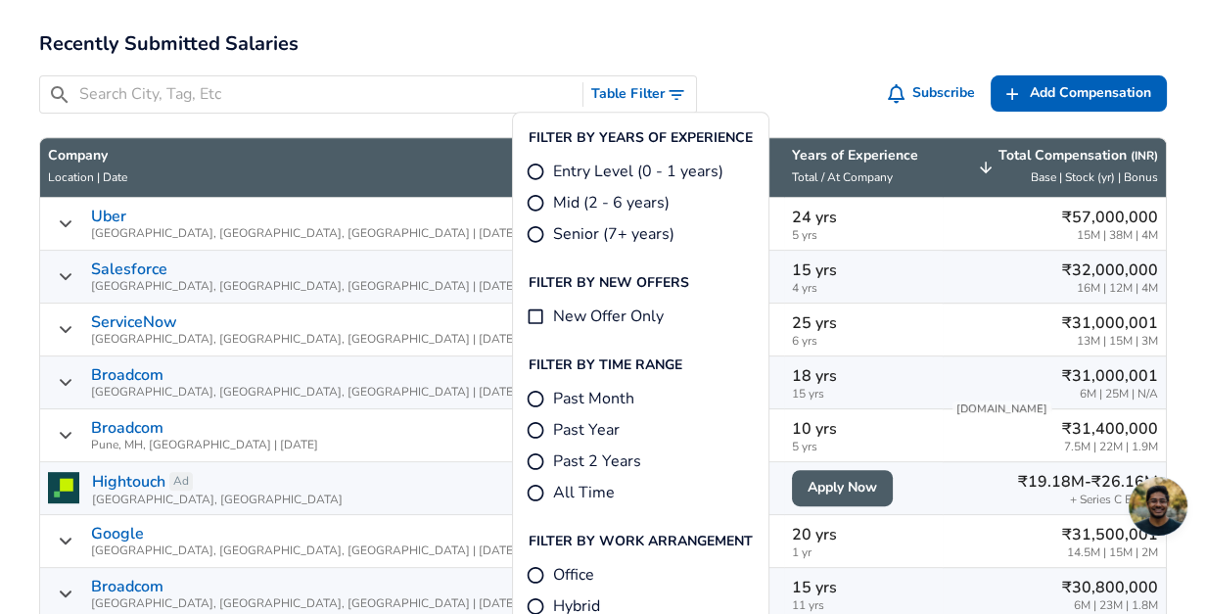
click at [542, 200] on input "Mid (2 - 6 years)" at bounding box center [535, 203] width 20 height 20
radio input "true"
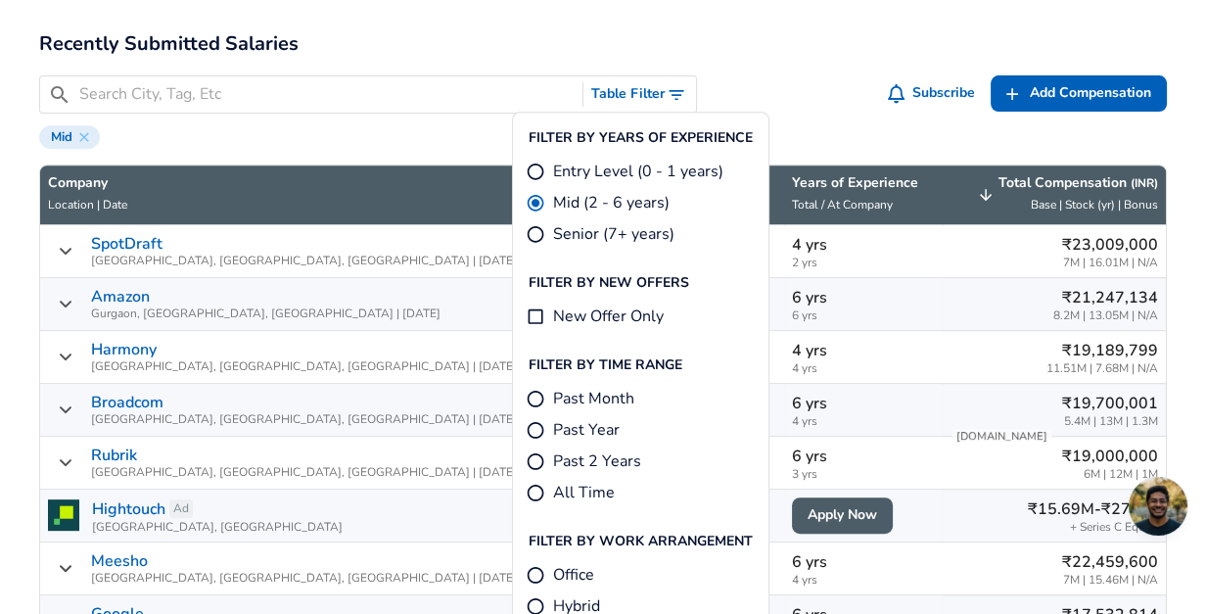
click at [835, 97] on div "​ Table Filter Subscribe Add Add Comp Add Compensation" at bounding box center [602, 94] width 1127 height 38
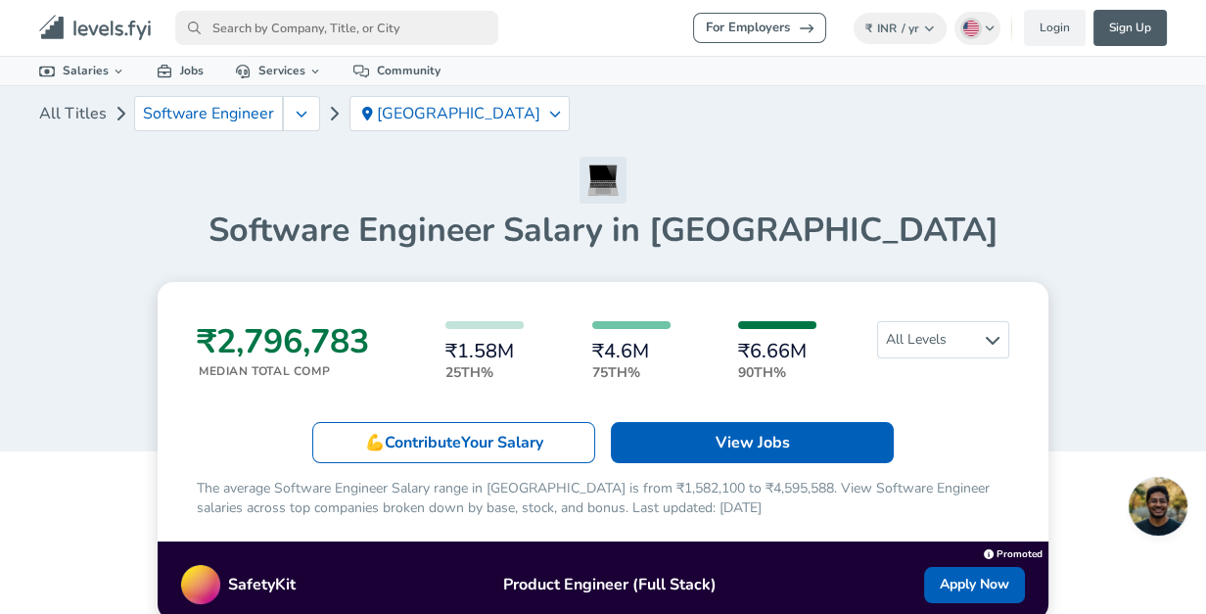
drag, startPoint x: 868, startPoint y: 13, endPoint x: 732, endPoint y: 150, distance: 193.0
click at [732, 150] on div "All Titles Software Engineer [GEOGRAPHIC_DATA]" at bounding box center [602, 121] width 1127 height 70
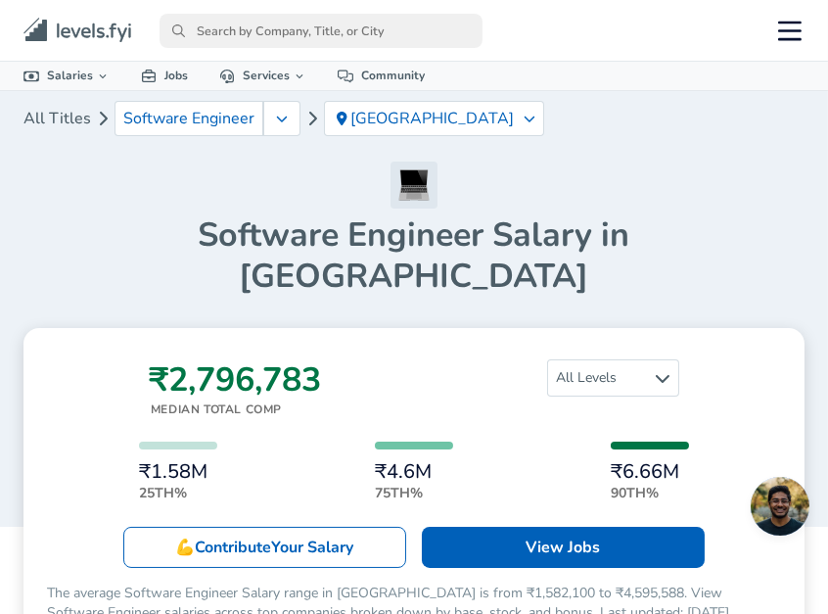
click at [710, 175] on div "Software Engineer Salary in [GEOGRAPHIC_DATA]" at bounding box center [413, 228] width 781 height 135
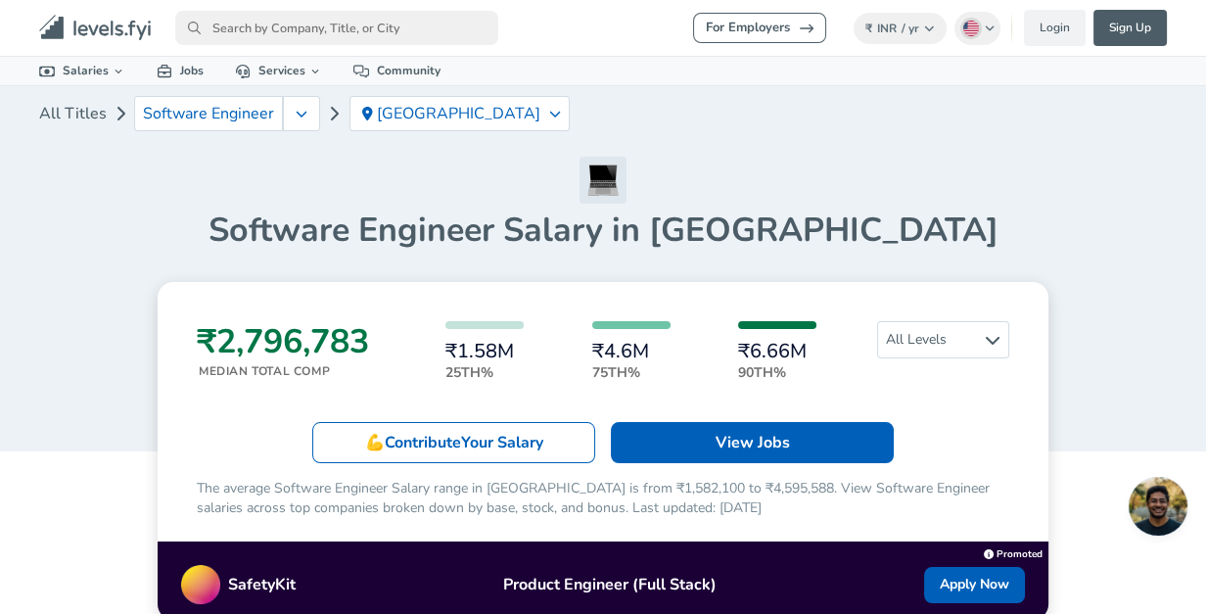
click at [111, 35] on icon "primary" at bounding box center [92, 28] width 39 height 15
